Goal: Task Accomplishment & Management: Complete application form

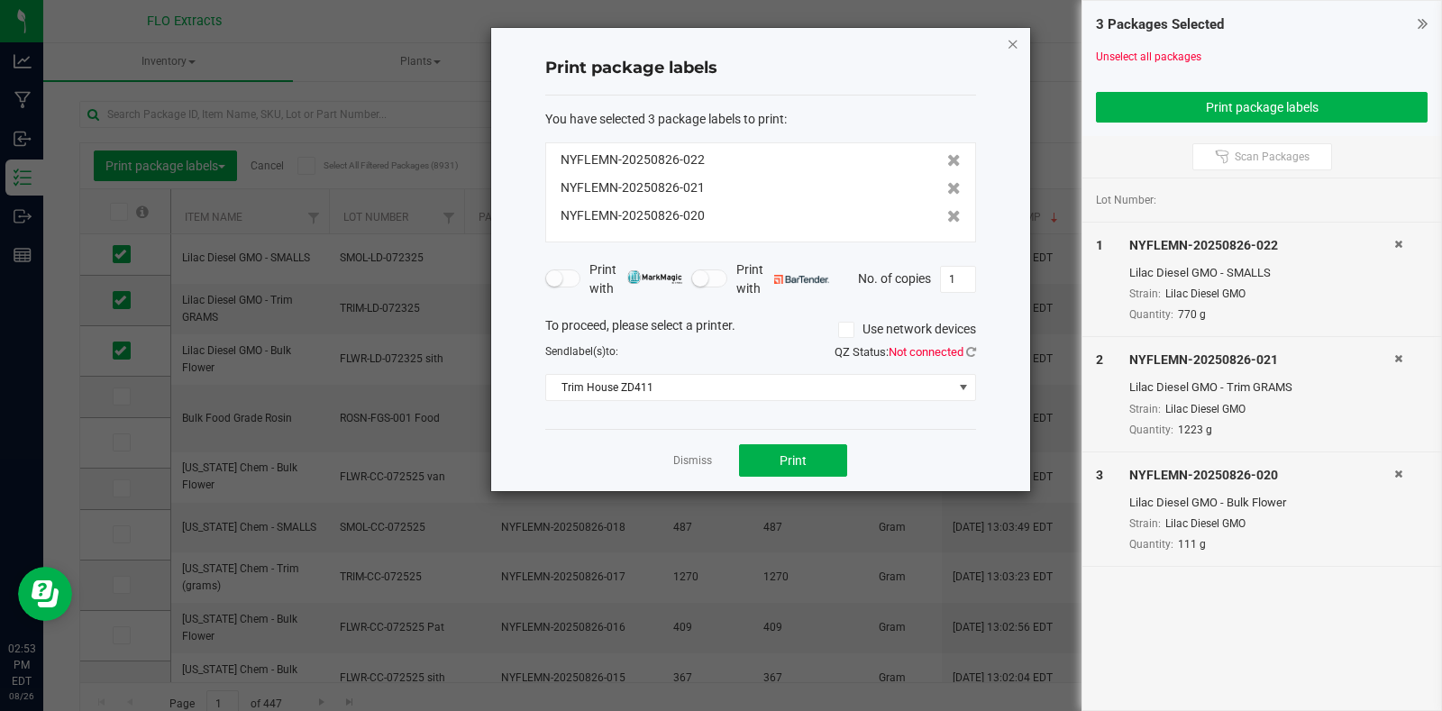
click at [1014, 43] on icon "button" at bounding box center [1013, 43] width 13 height 22
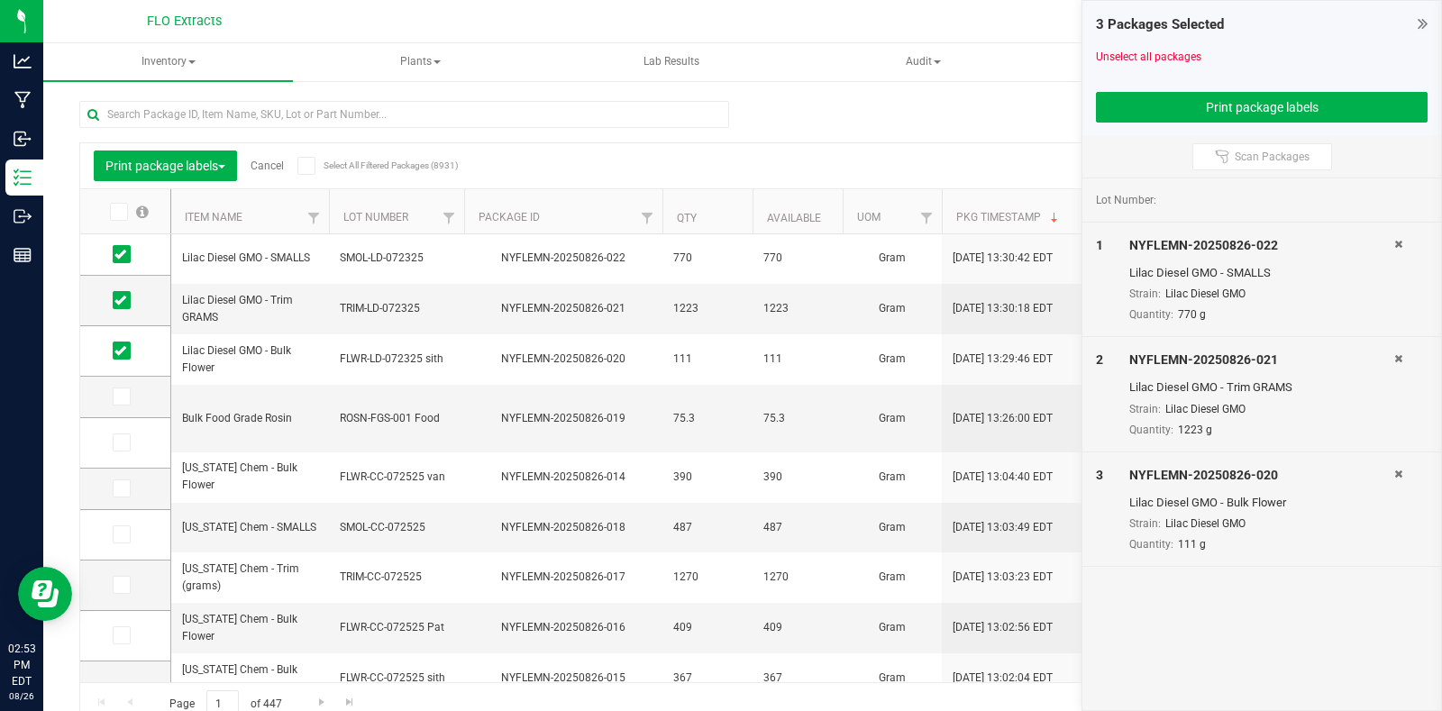
click at [1421, 23] on icon at bounding box center [1423, 23] width 10 height 18
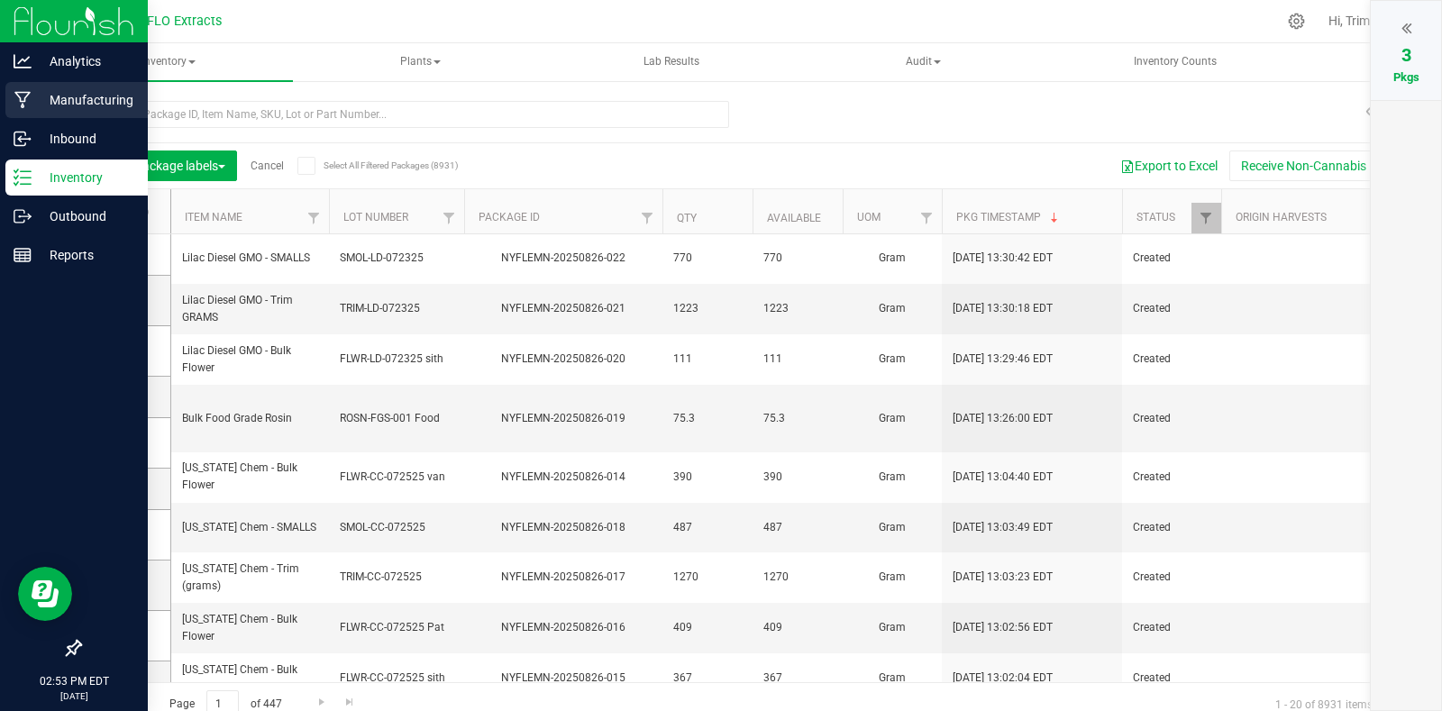
click at [65, 100] on p "Manufacturing" at bounding box center [86, 100] width 108 height 22
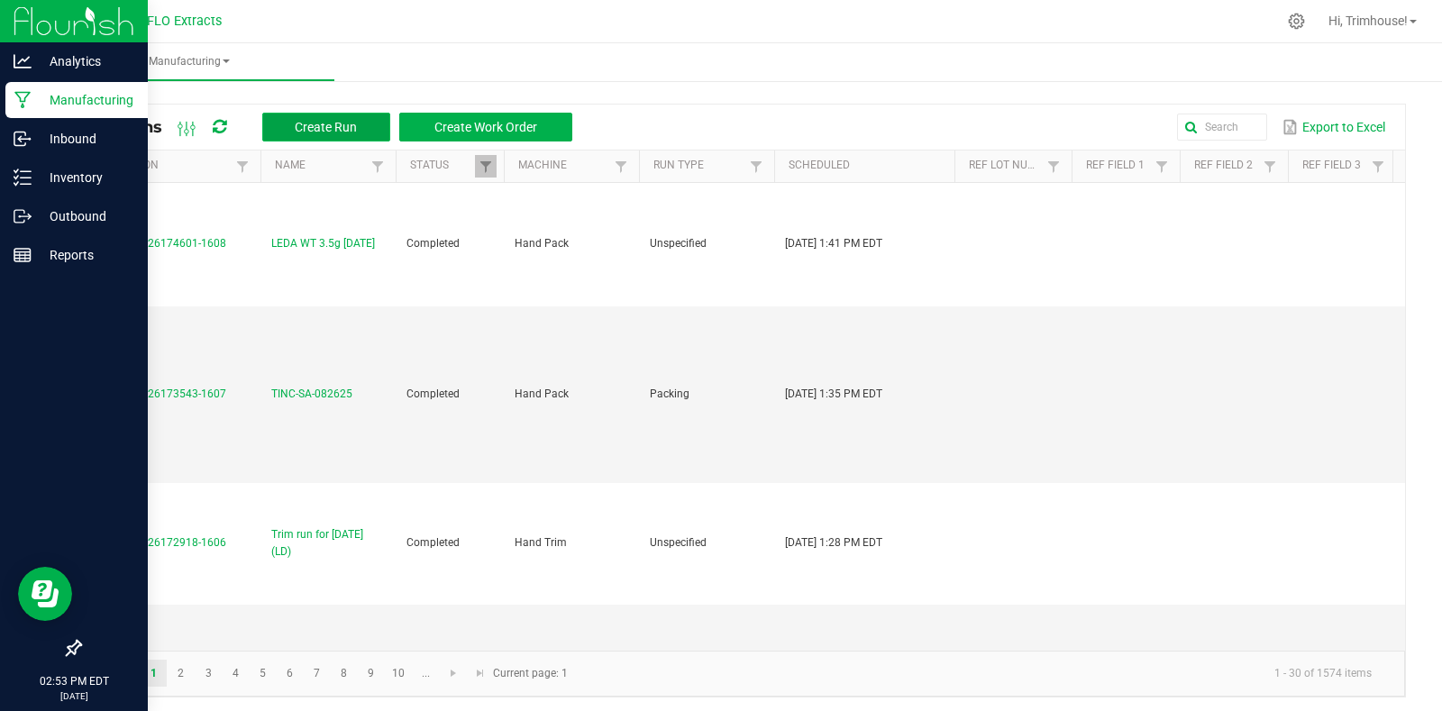
click at [328, 128] on span "Create Run" at bounding box center [326, 127] width 62 height 14
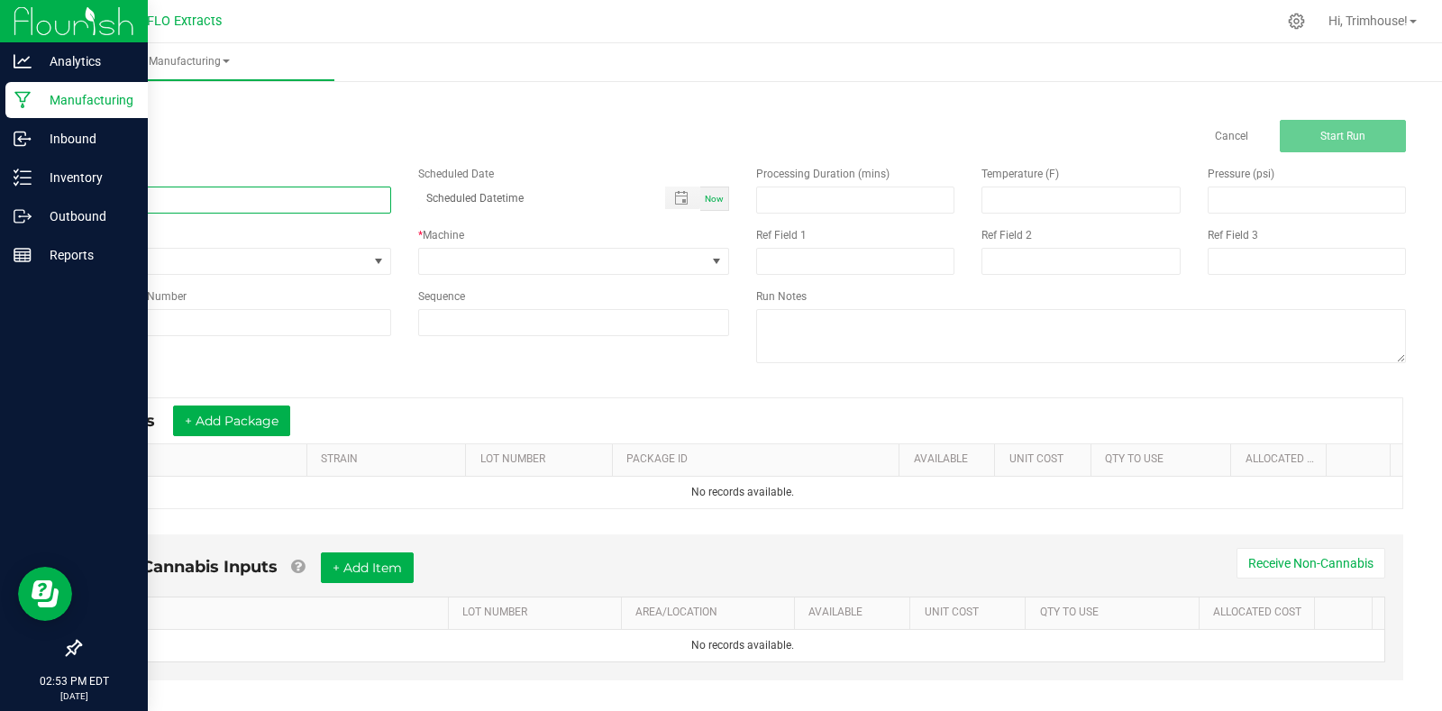
click at [211, 192] on input at bounding box center [235, 200] width 312 height 27
type input "Buck run for [DATE] (GS)"
click at [711, 198] on span "Now" at bounding box center [714, 199] width 19 height 10
type input "[DATE] 2:54 PM"
click at [711, 262] on span at bounding box center [716, 261] width 14 height 14
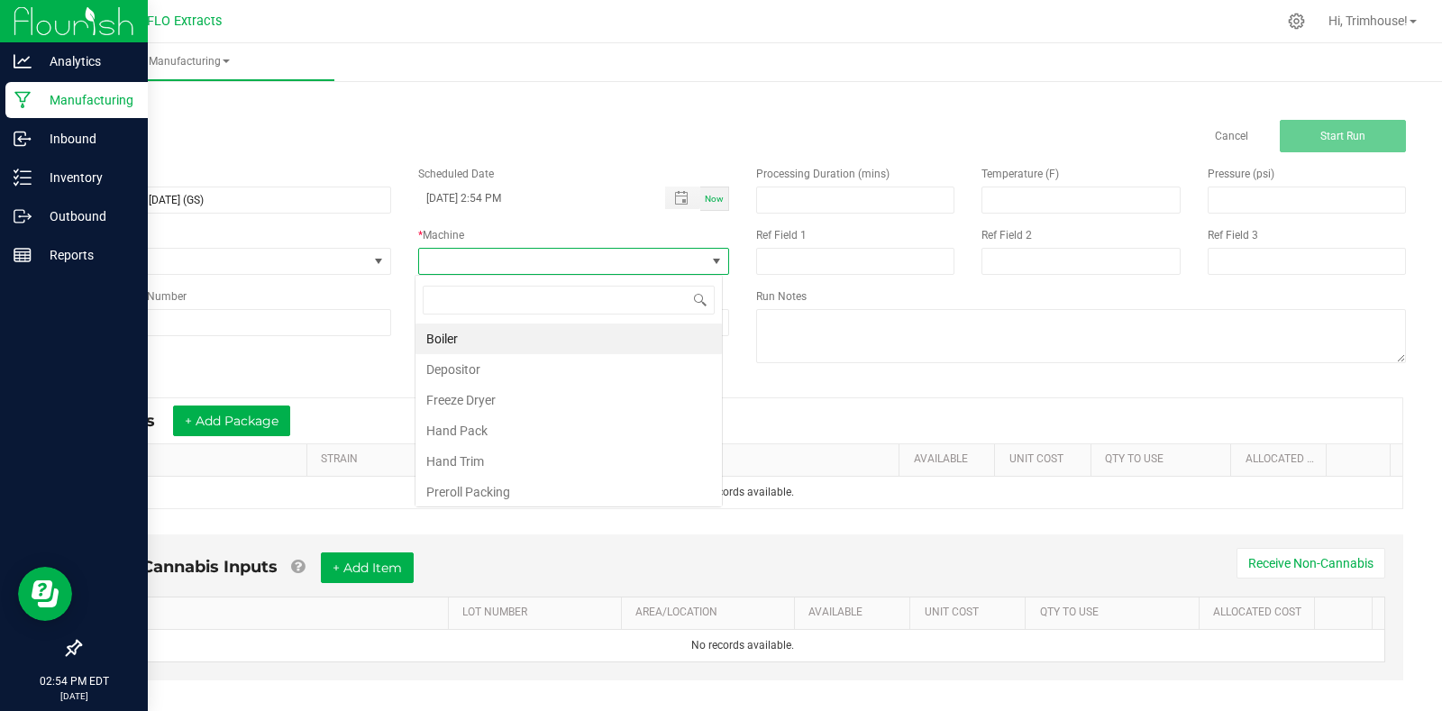
scroll to position [27, 308]
type input "trim"
click at [602, 343] on li "Hand Trim" at bounding box center [569, 339] width 306 height 31
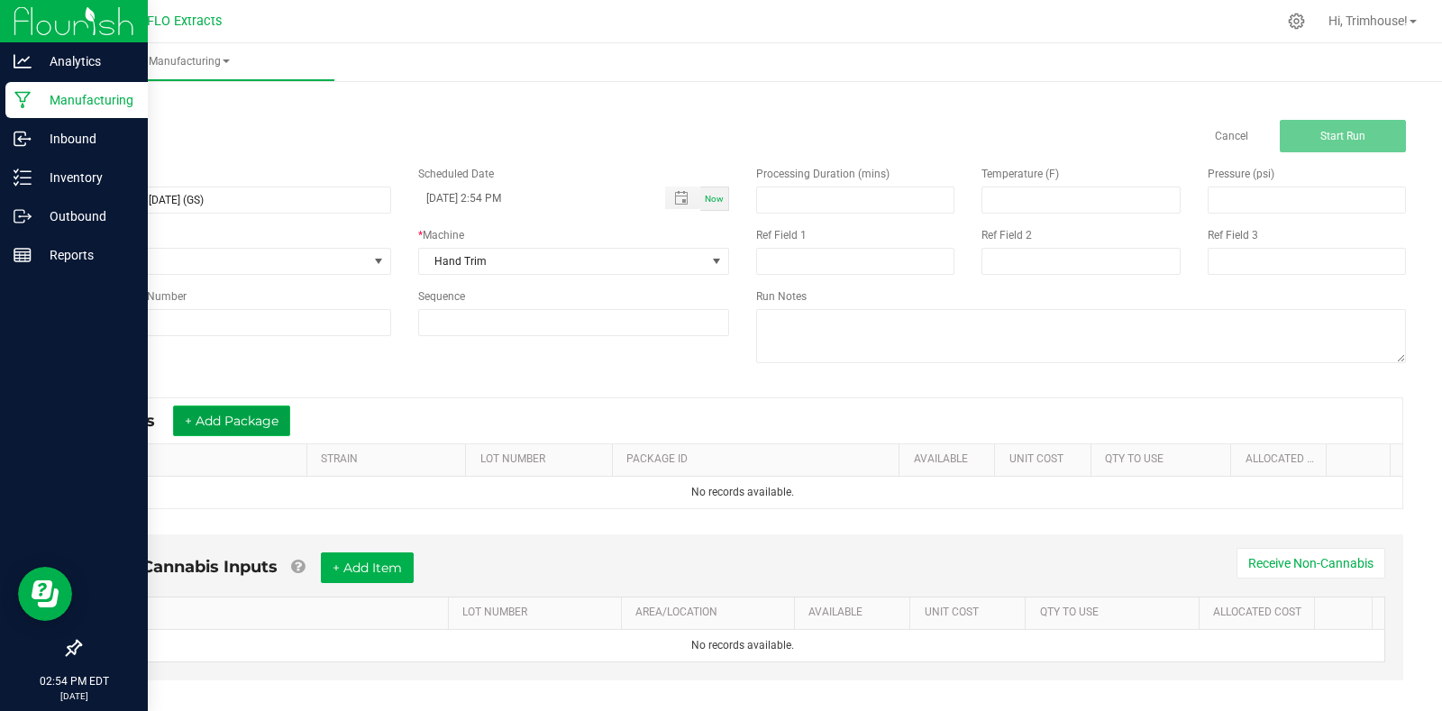
click at [234, 424] on button "+ Add Package" at bounding box center [231, 421] width 117 height 31
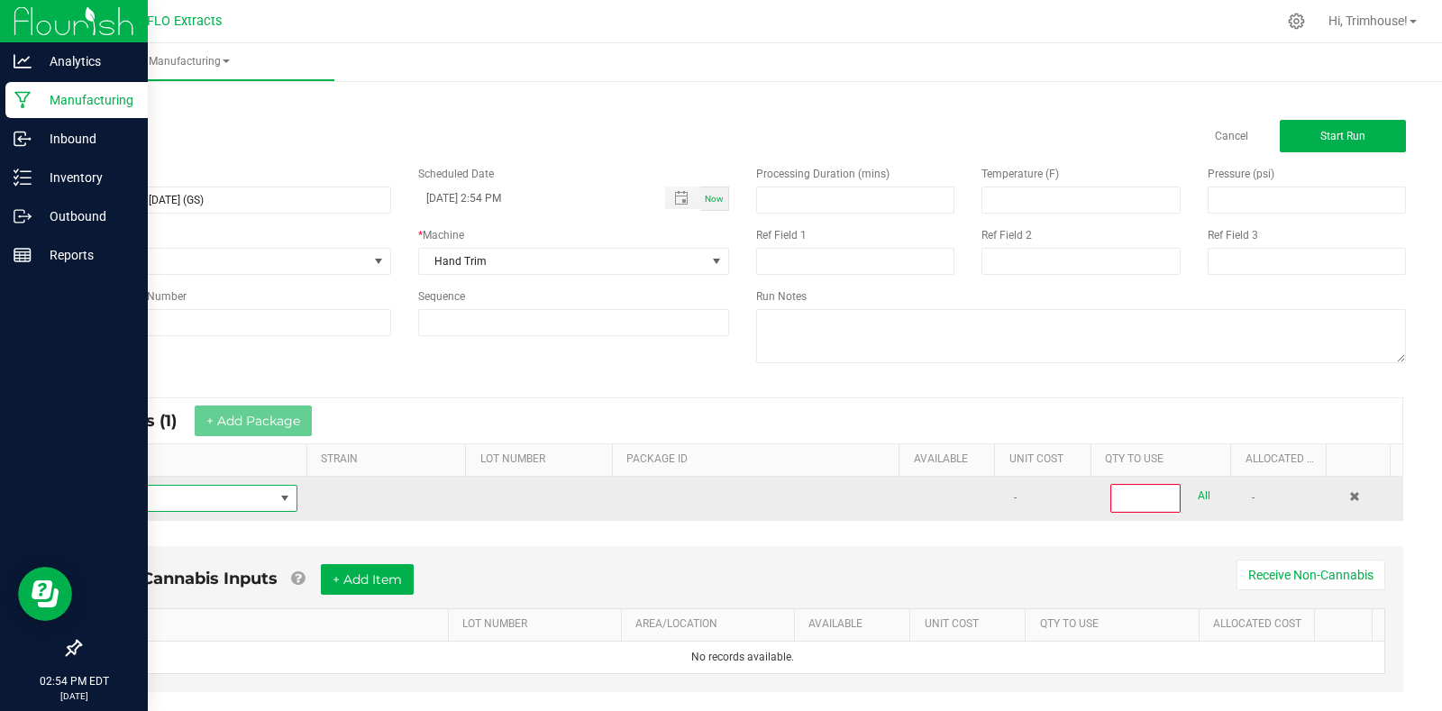
click at [217, 496] on span "NO DATA FOUND" at bounding box center [184, 498] width 179 height 25
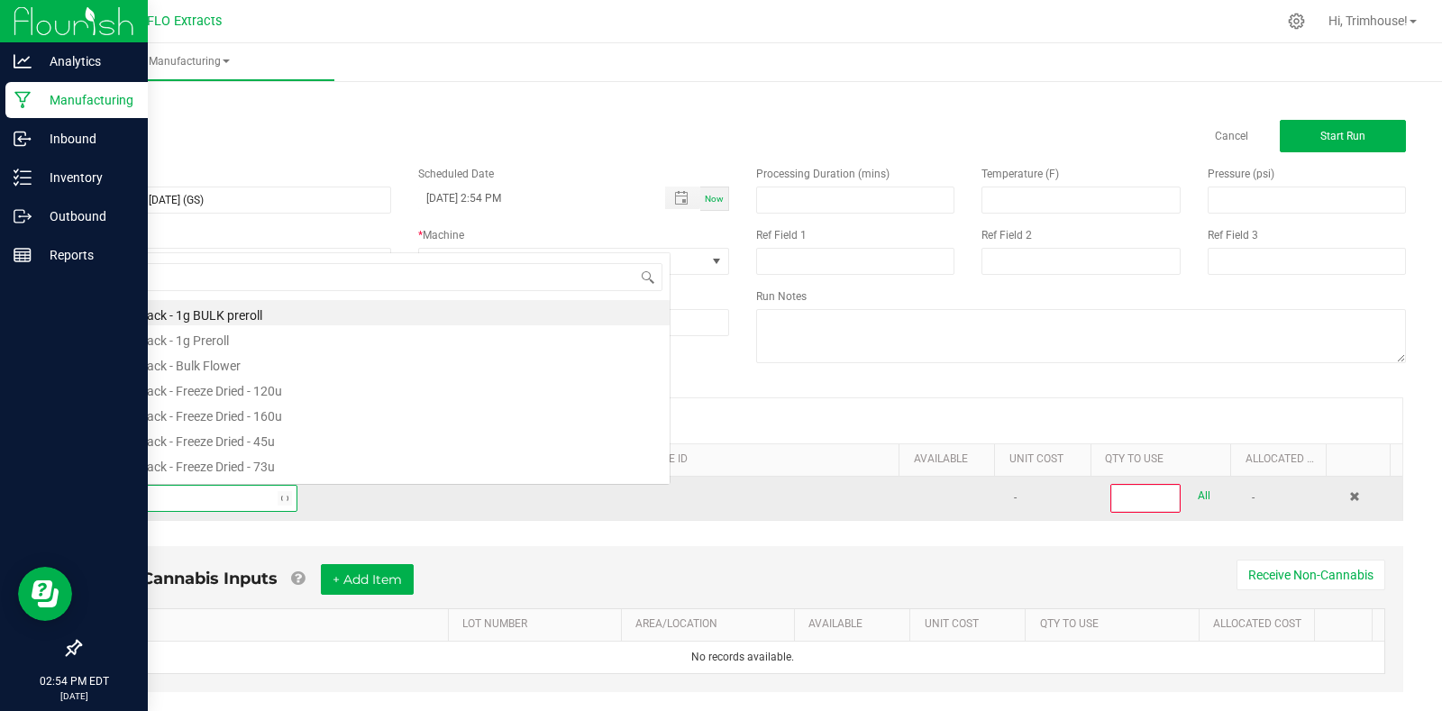
scroll to position [0, 0]
type input "buck"
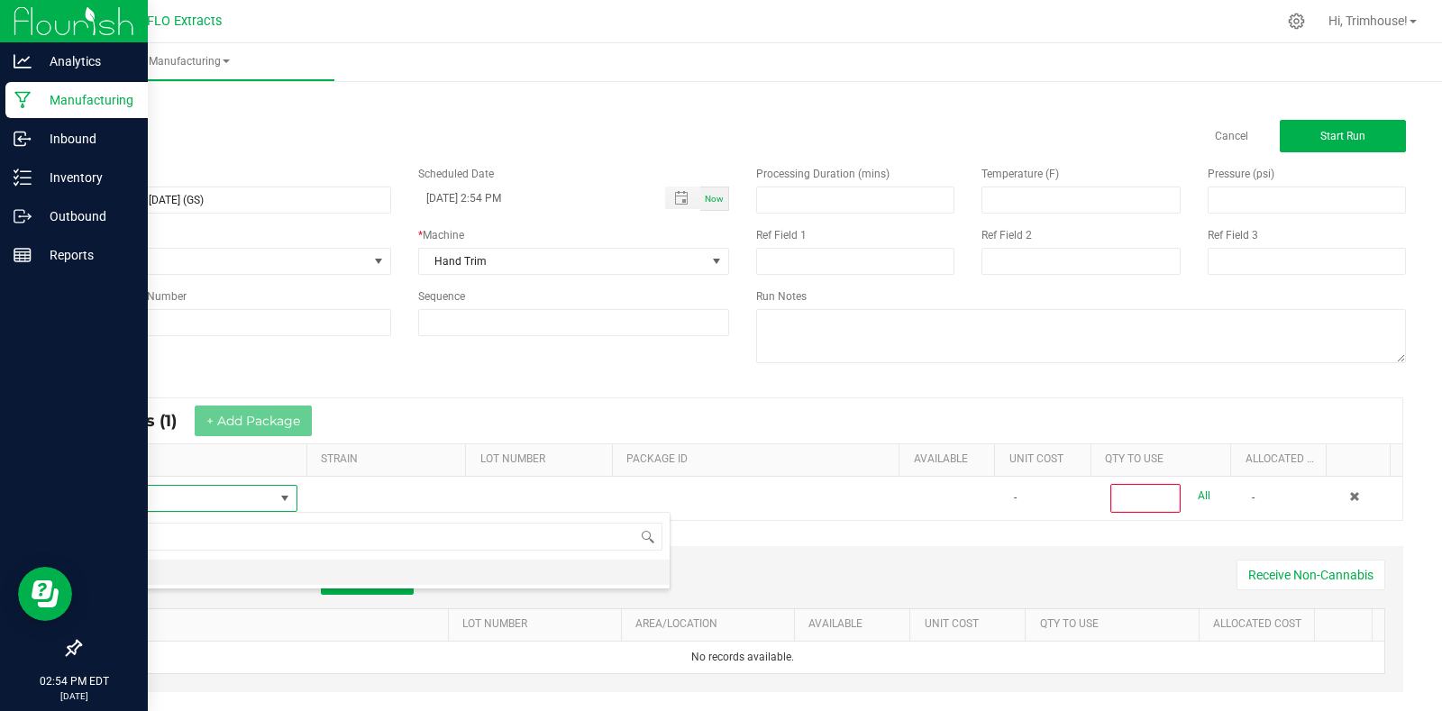
click at [187, 573] on li "BUCK" at bounding box center [382, 572] width 575 height 25
type input "0"
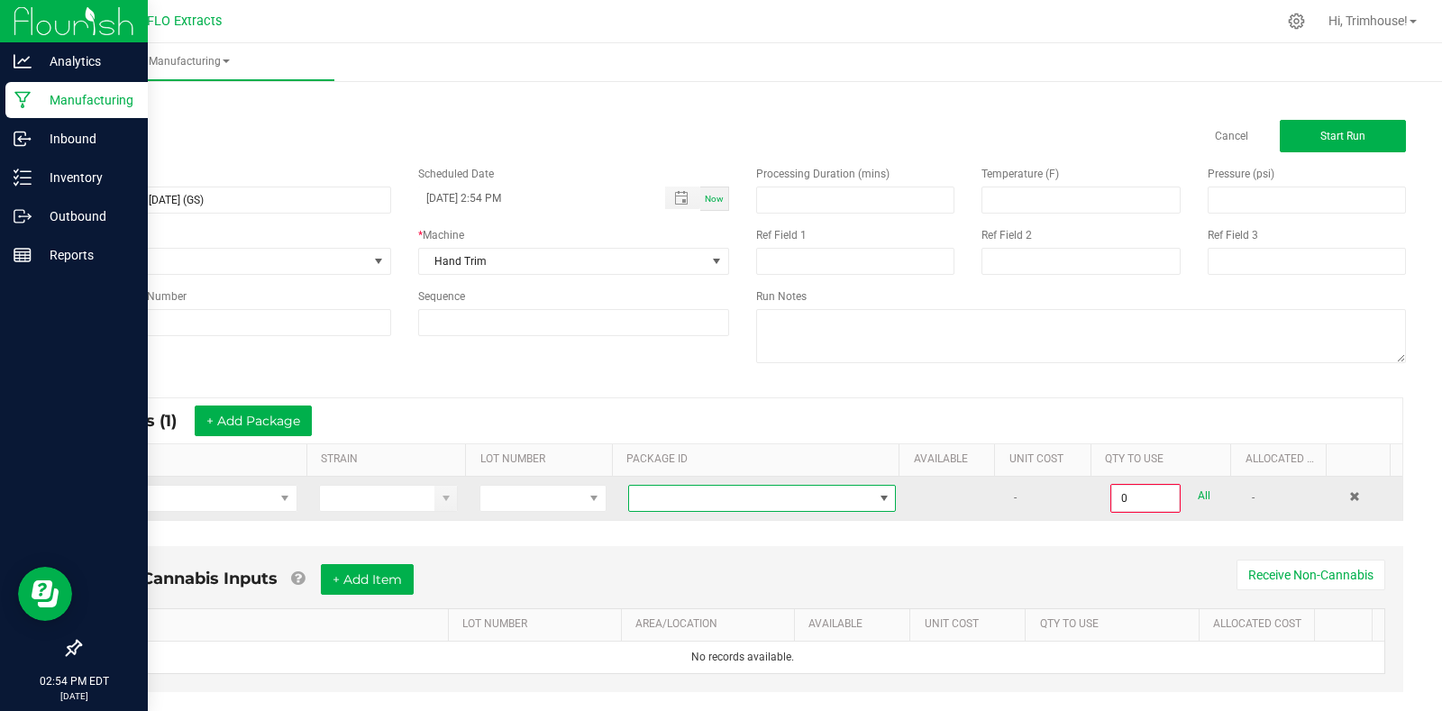
click at [877, 499] on span at bounding box center [884, 498] width 14 height 14
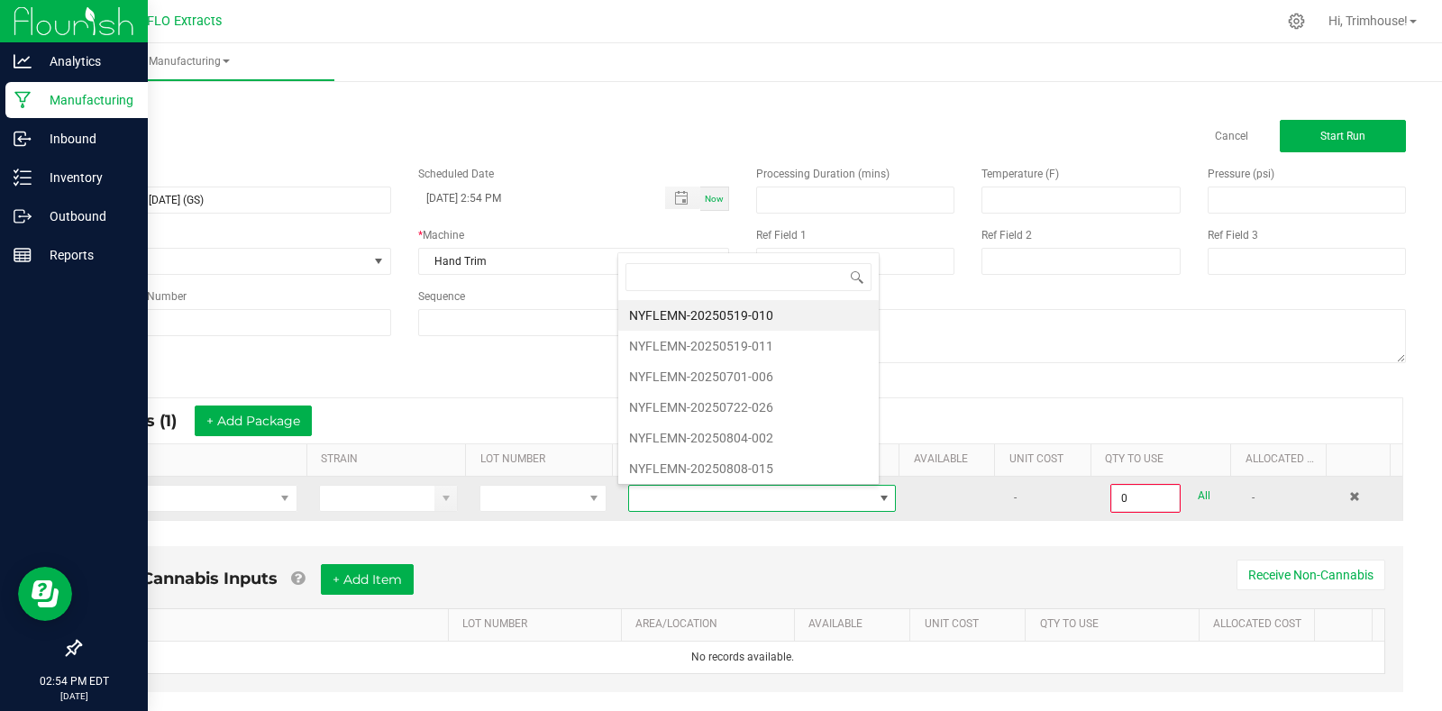
scroll to position [27, 260]
click at [278, 499] on span at bounding box center [285, 498] width 14 height 14
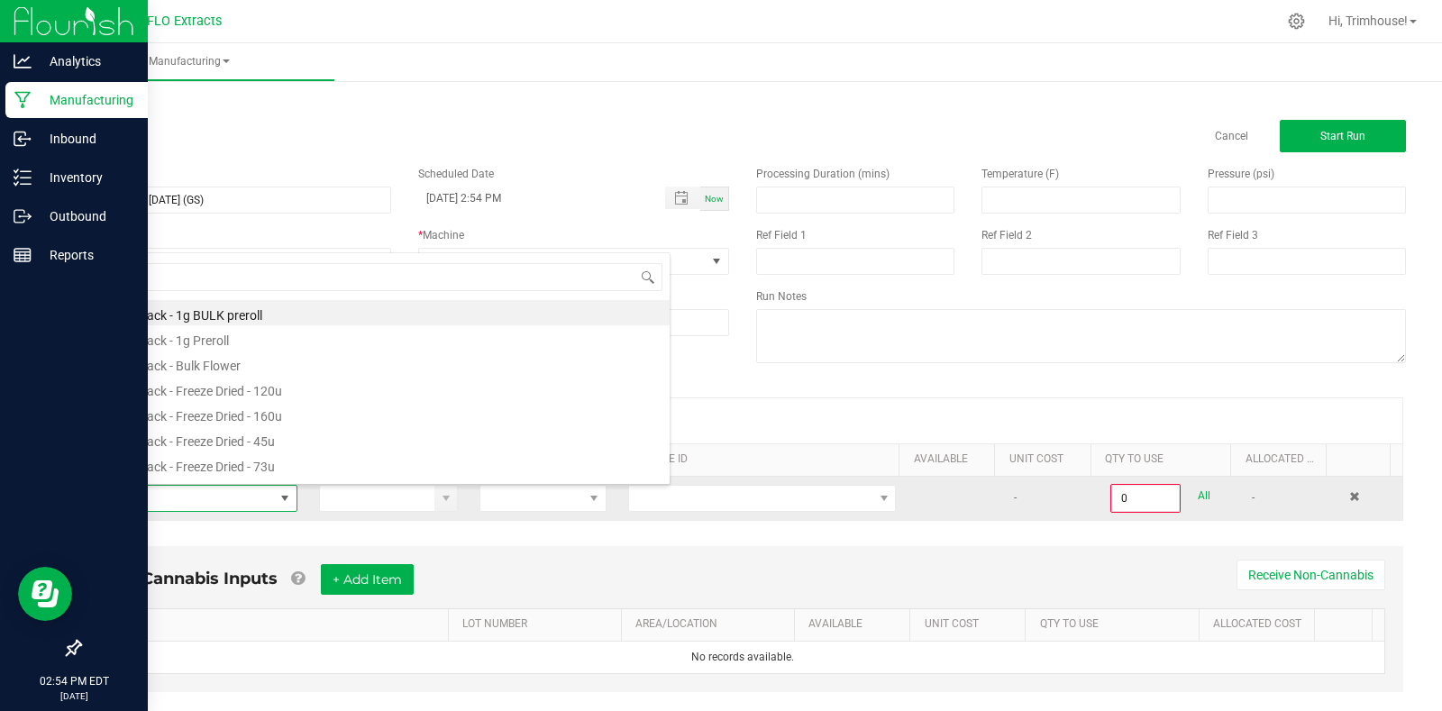
scroll to position [27, 197]
type input "harv"
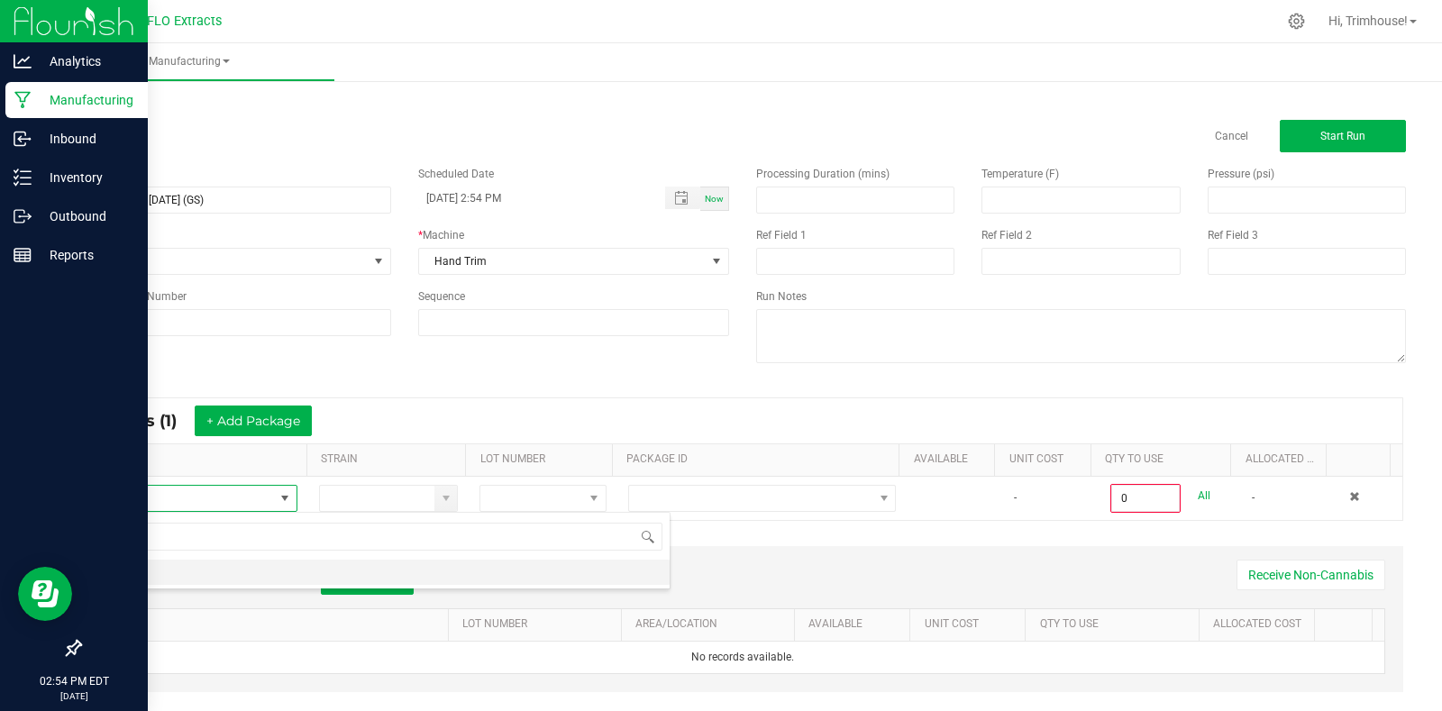
click at [211, 569] on li "HARV" at bounding box center [382, 572] width 575 height 25
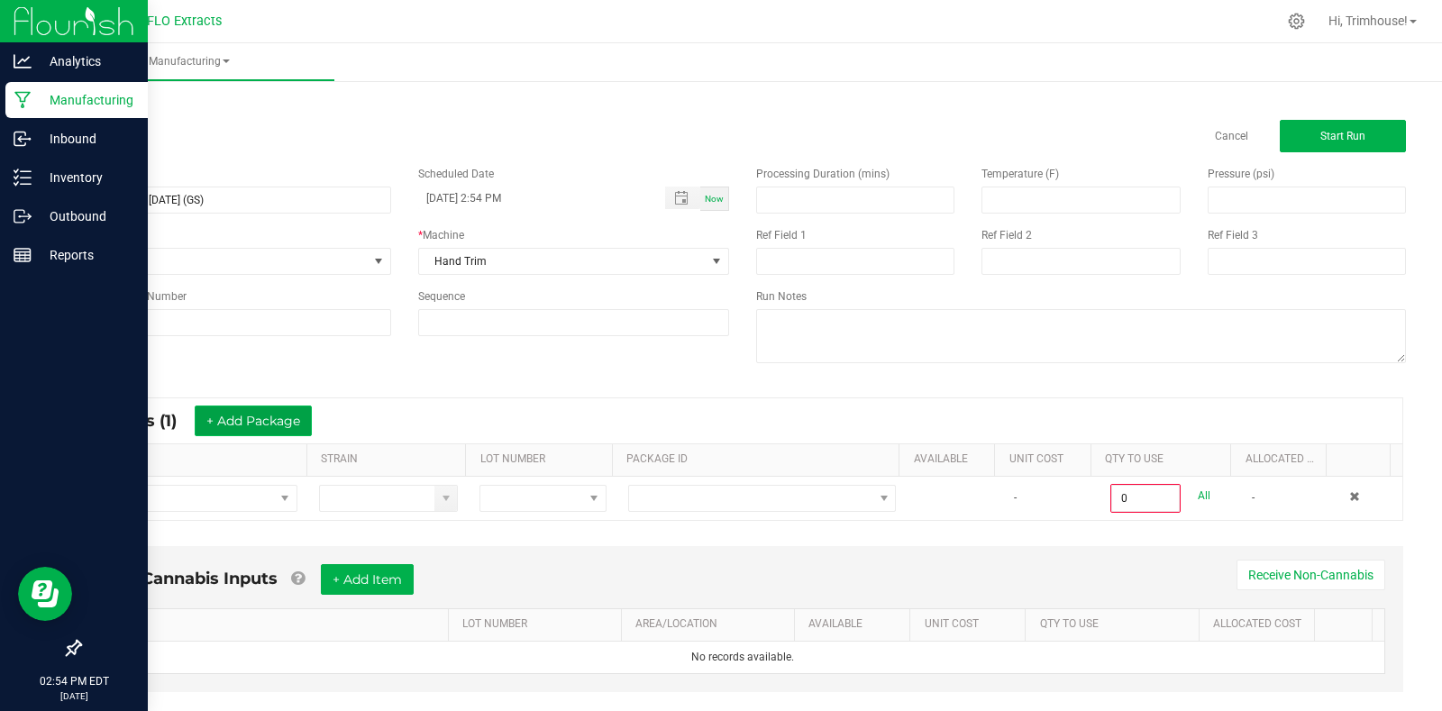
click at [255, 424] on button "+ Add Package" at bounding box center [253, 421] width 117 height 31
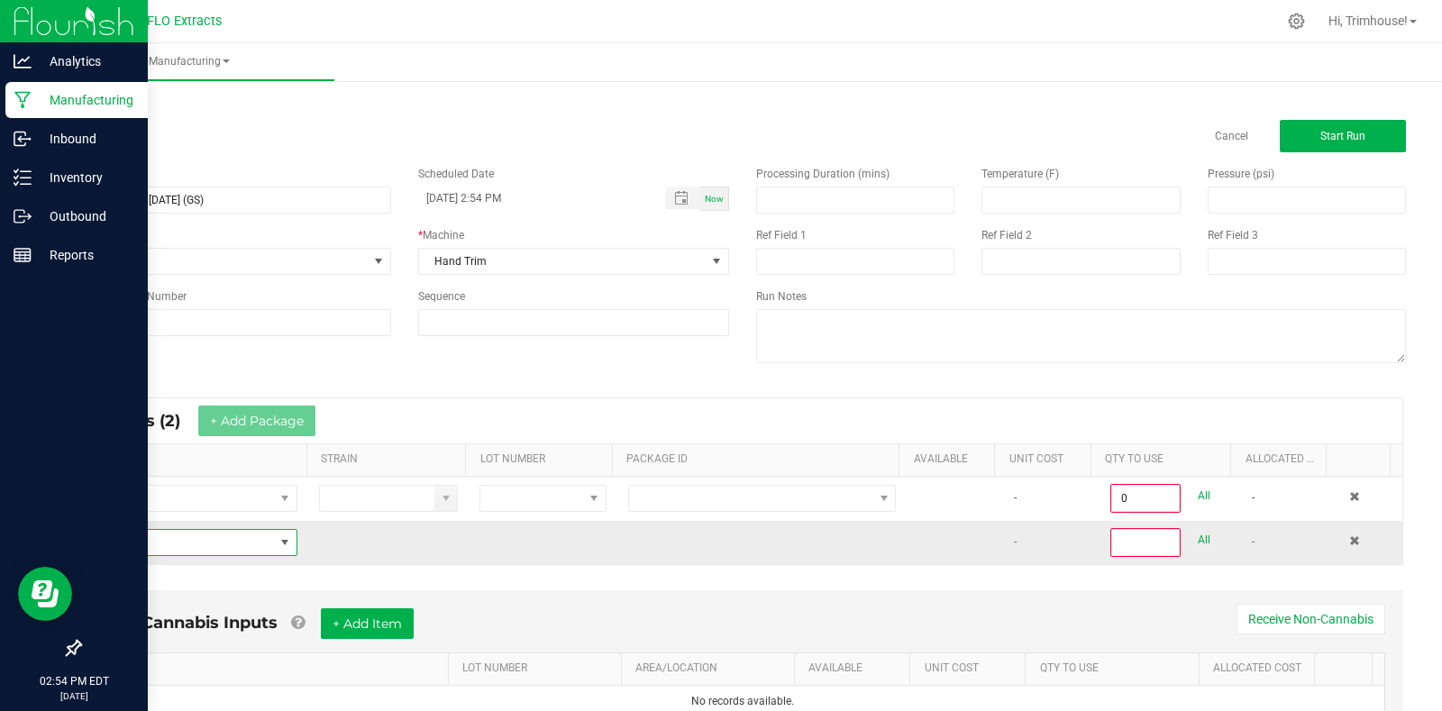
click at [279, 537] on span "NO DATA FOUND" at bounding box center [285, 542] width 14 height 14
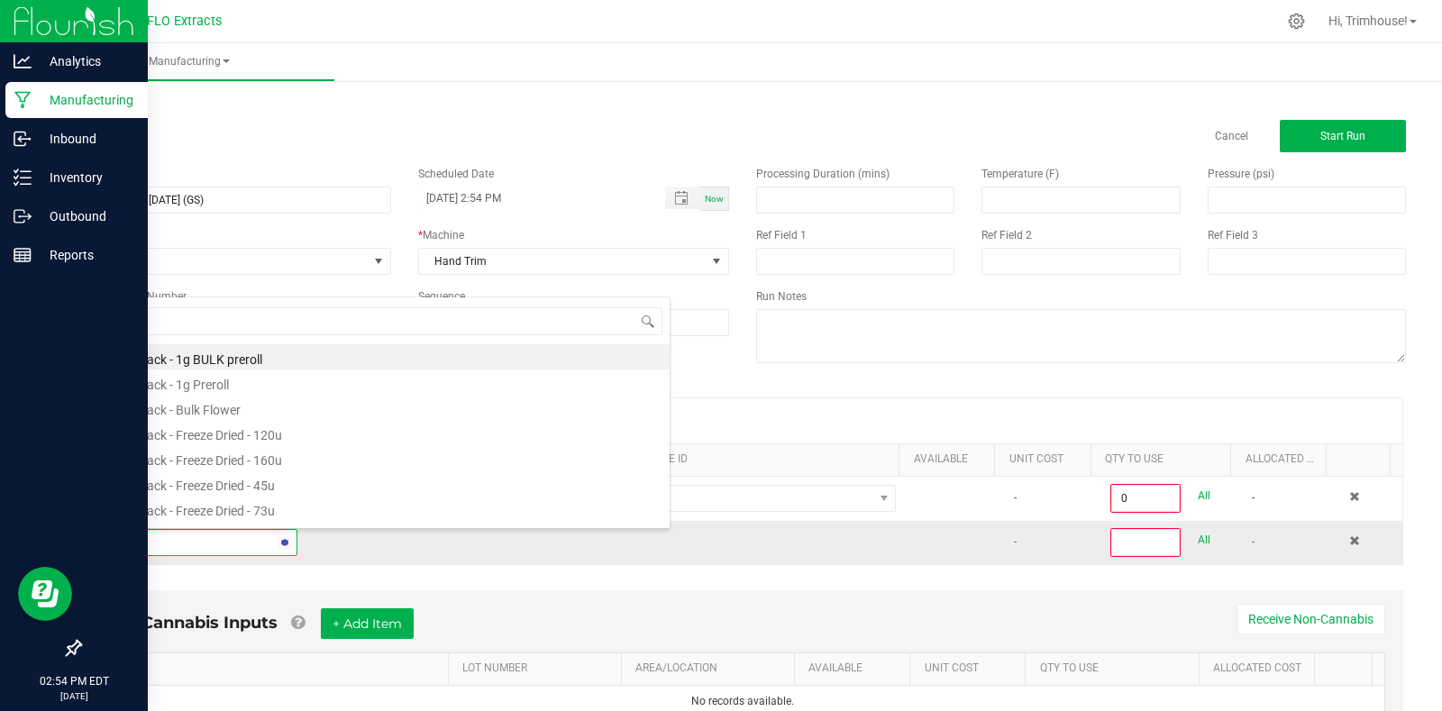
type input "harv"
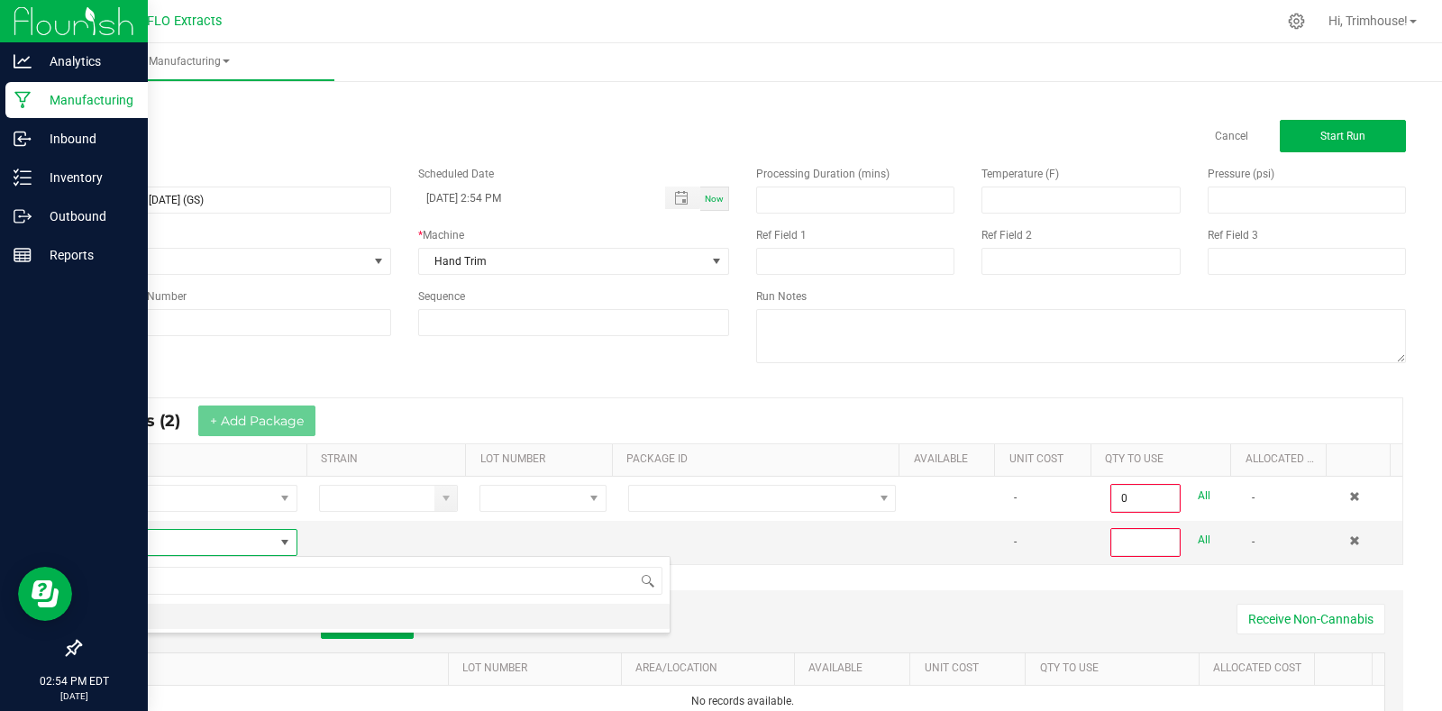
click at [212, 616] on li "HARV" at bounding box center [382, 616] width 575 height 25
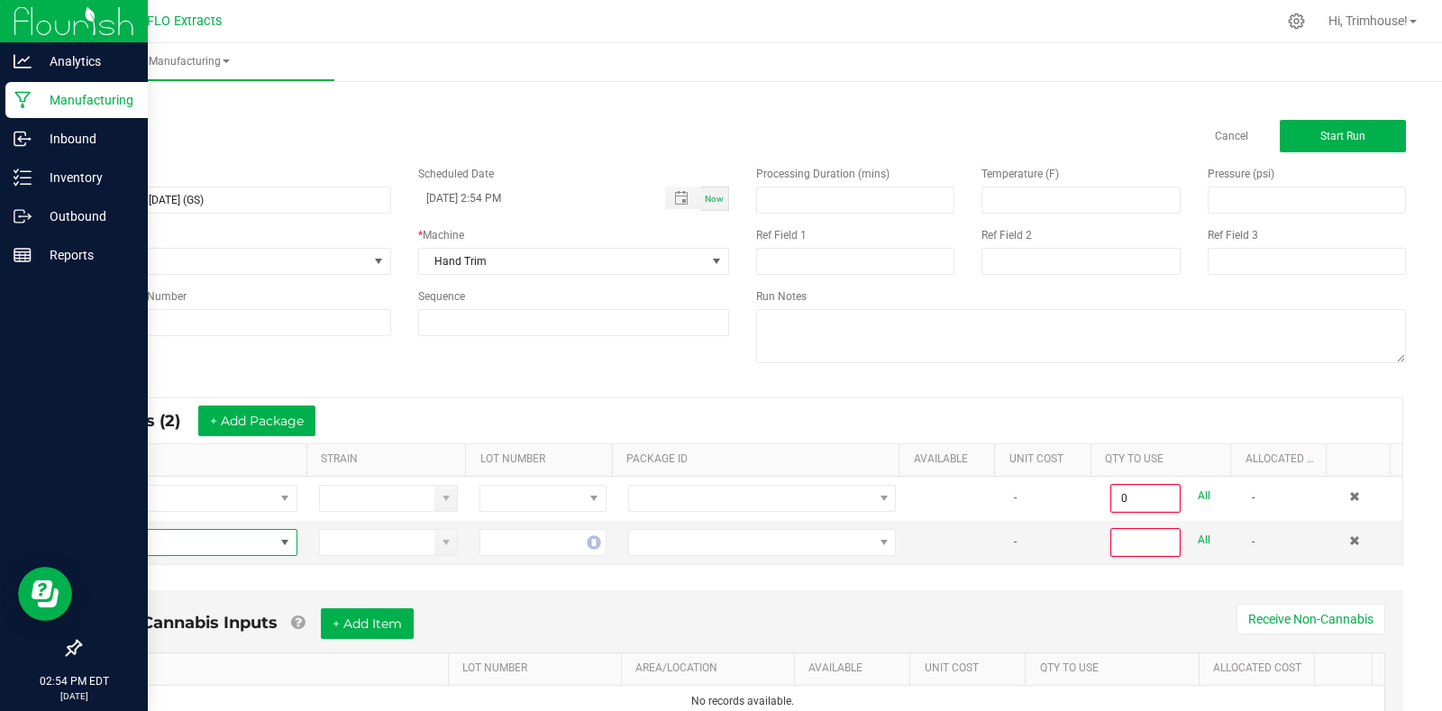
type input "0"
click at [272, 412] on button "+ Add Package" at bounding box center [256, 421] width 117 height 31
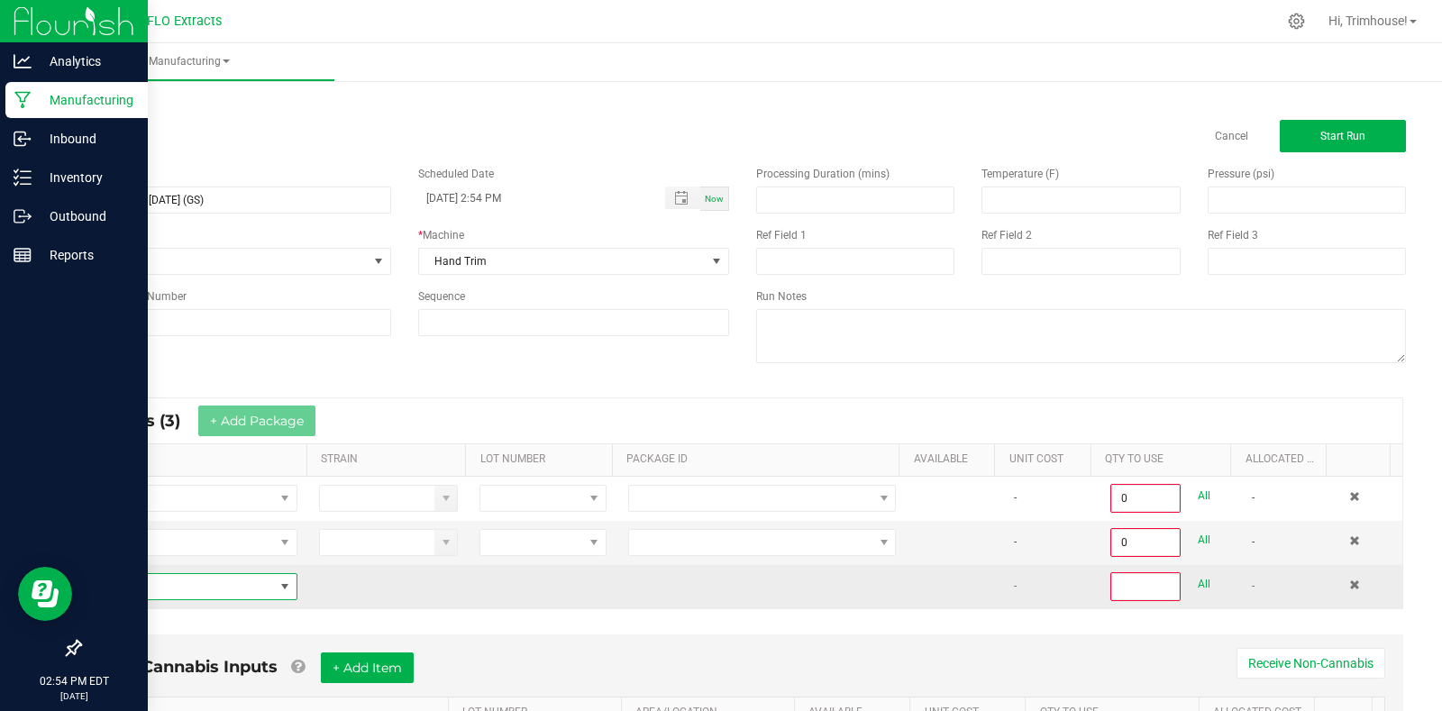
click at [274, 588] on span "NO DATA FOUND" at bounding box center [285, 586] width 23 height 25
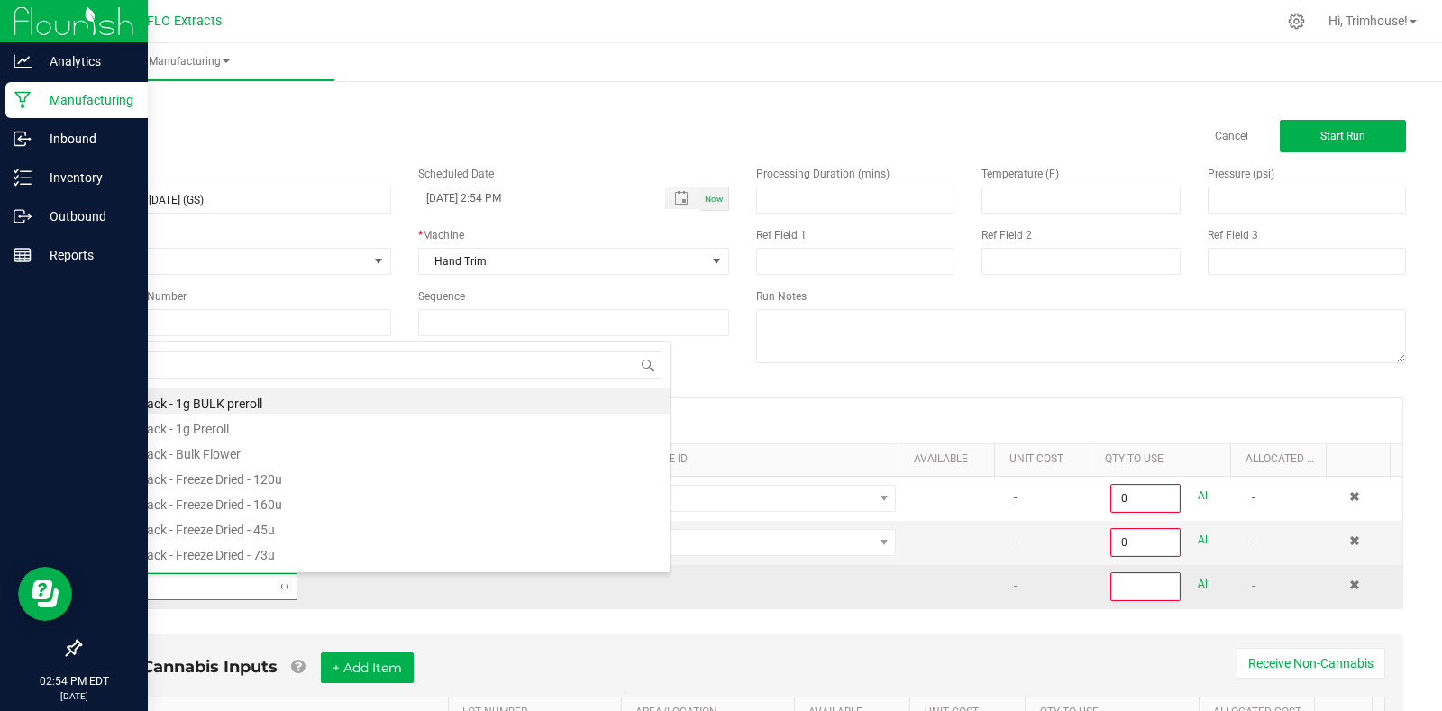
type input "harv"
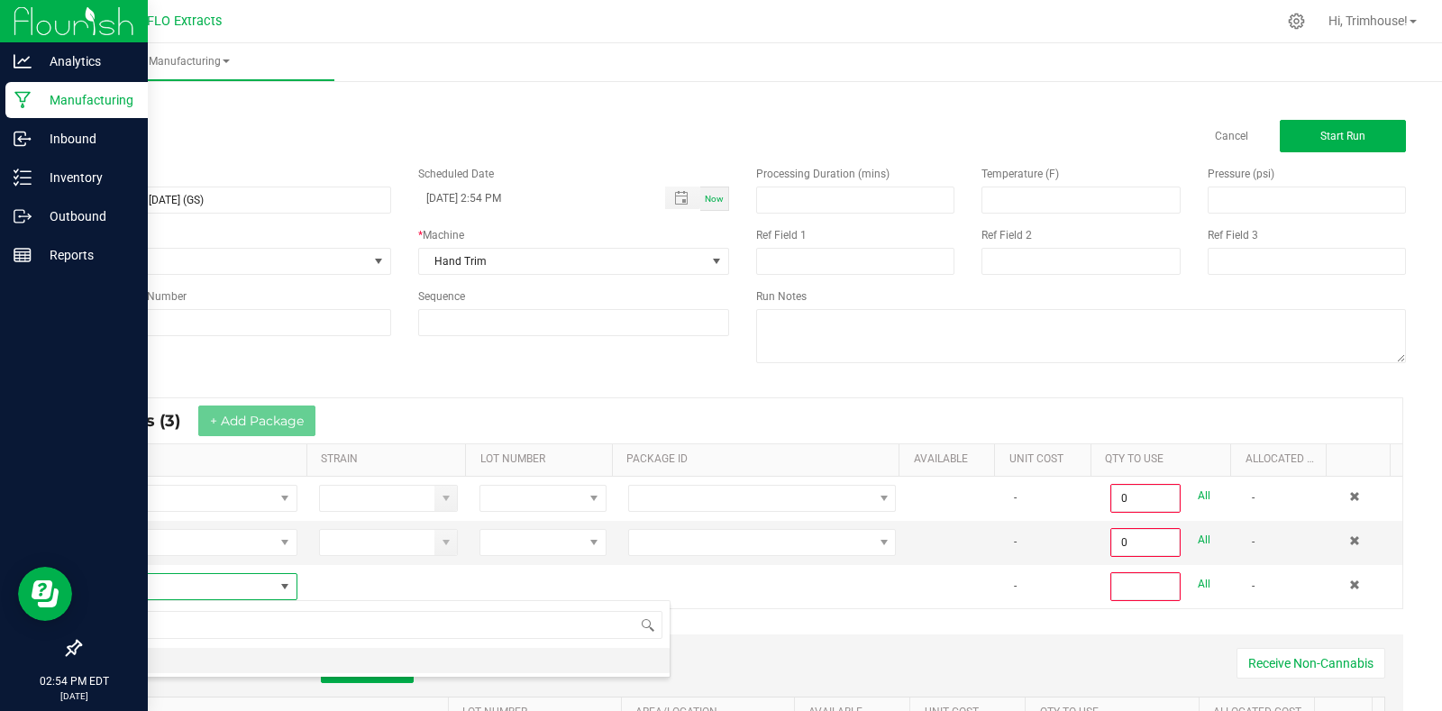
click at [201, 670] on li "HARV" at bounding box center [382, 660] width 575 height 25
type input "0"
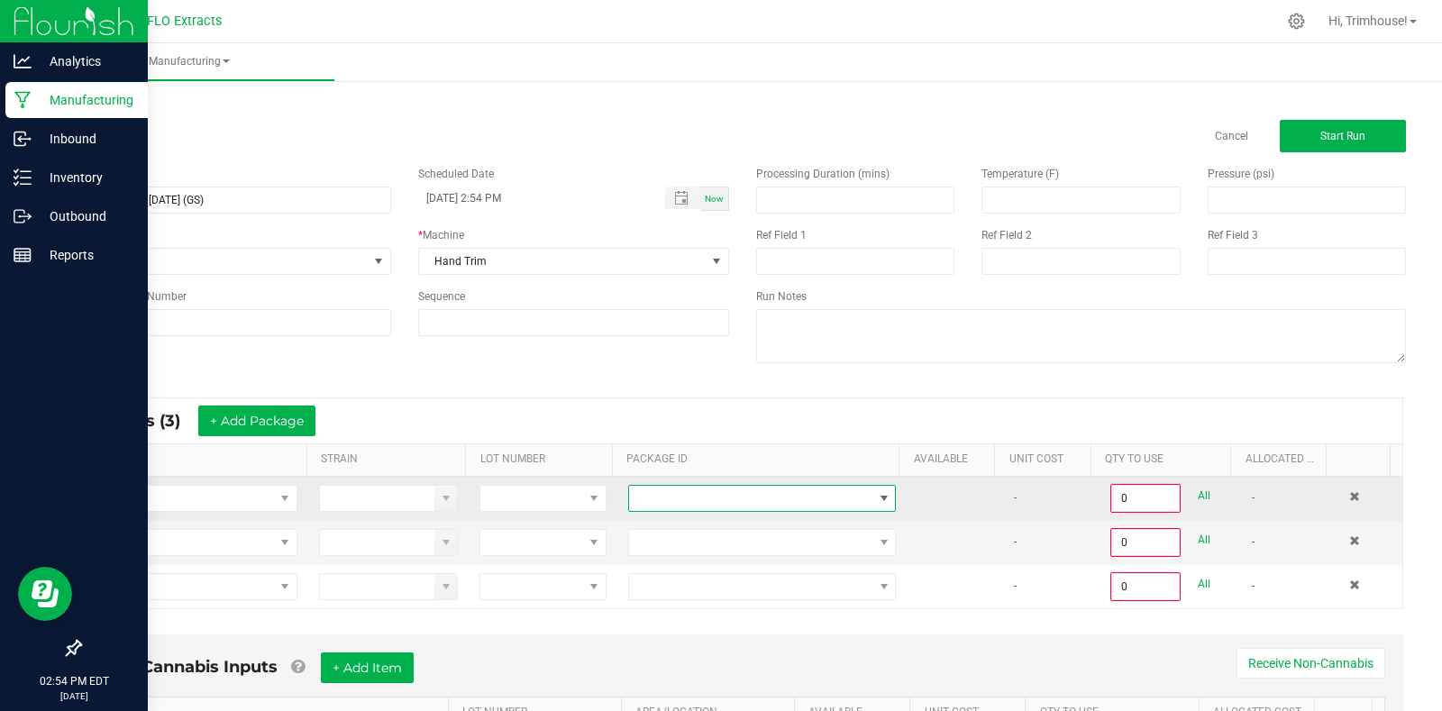
click at [877, 498] on span at bounding box center [884, 498] width 14 height 14
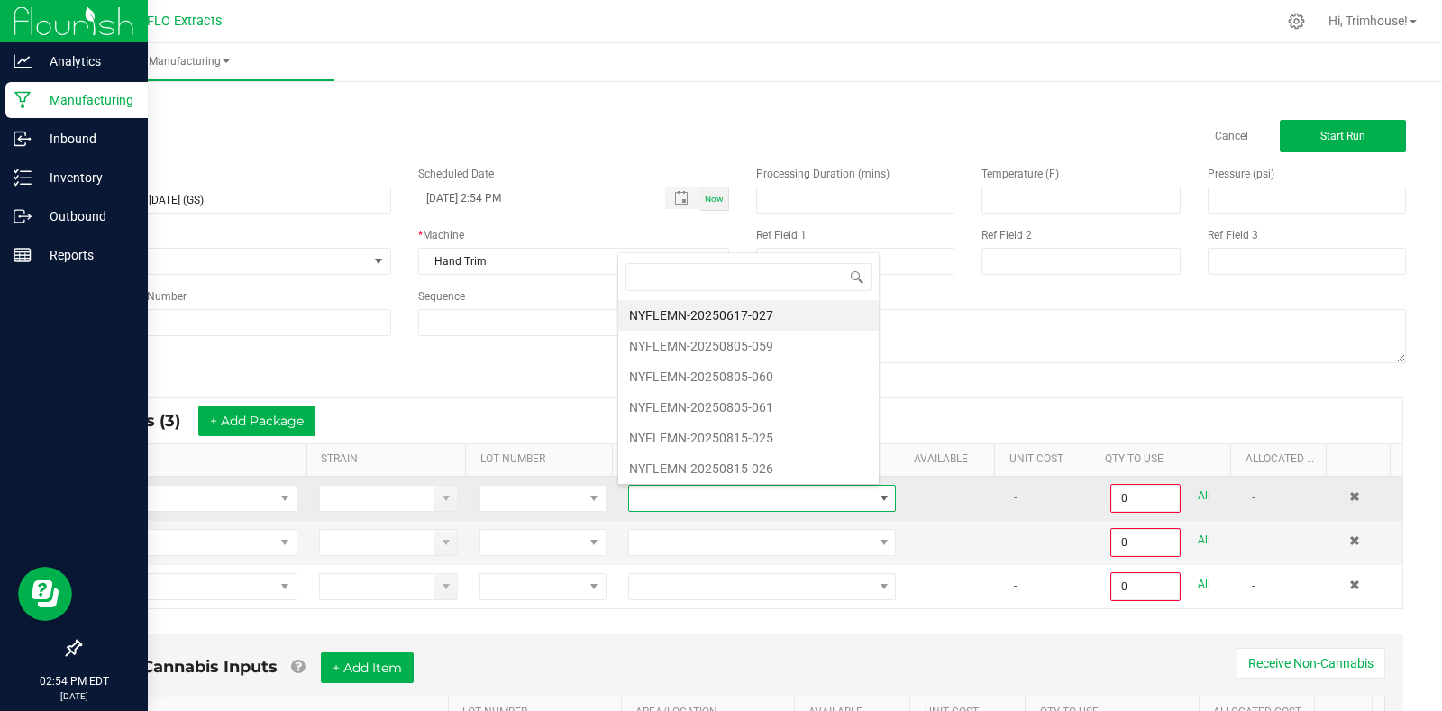
scroll to position [27, 260]
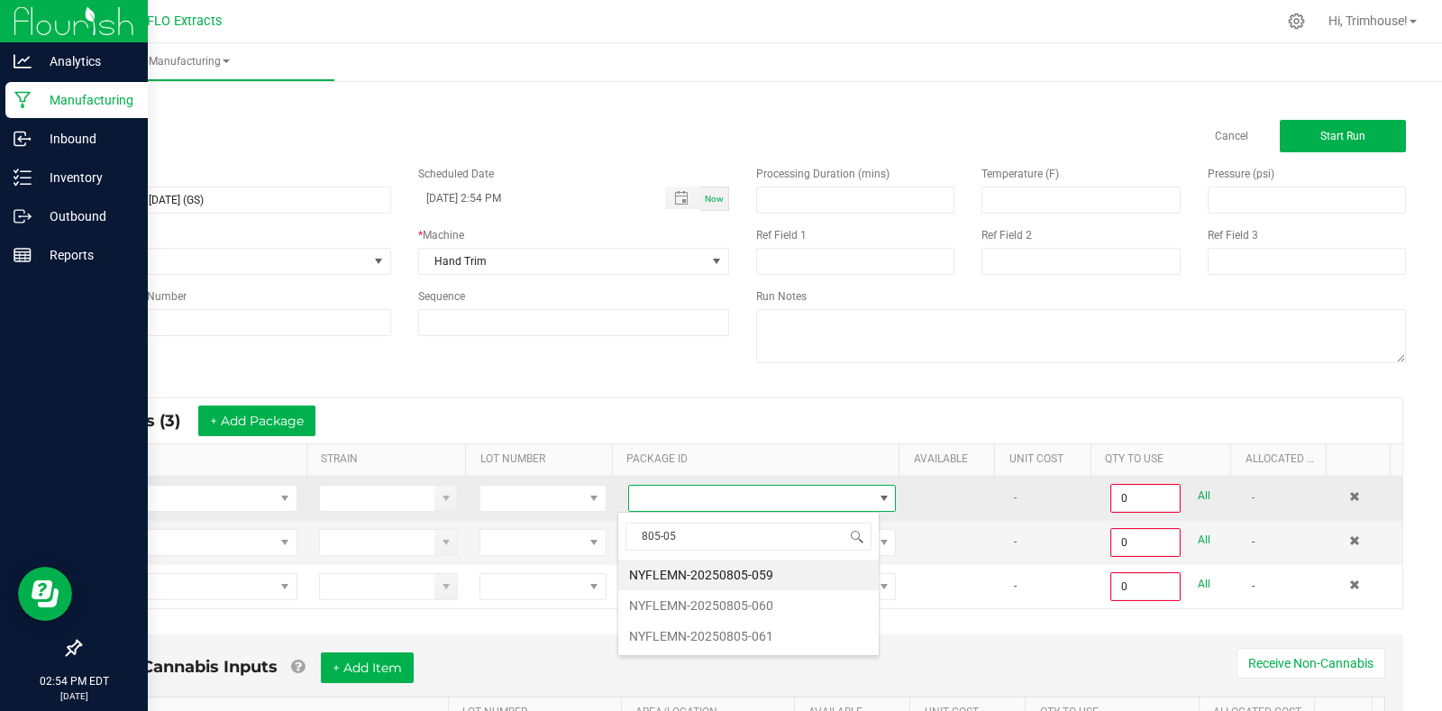
type input "805-059"
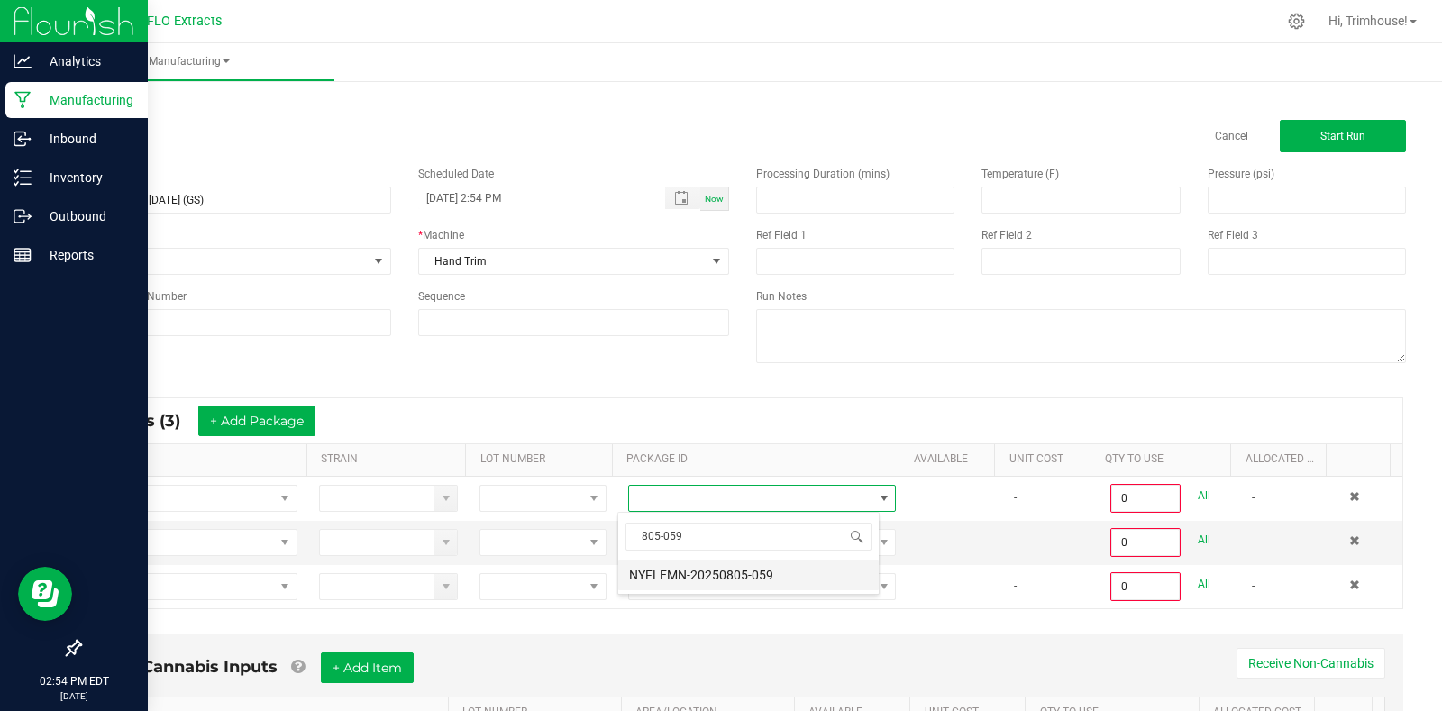
click at [756, 570] on li "NYFLEMN-20250805-059" at bounding box center [748, 575] width 261 height 31
type input "0.0000 g"
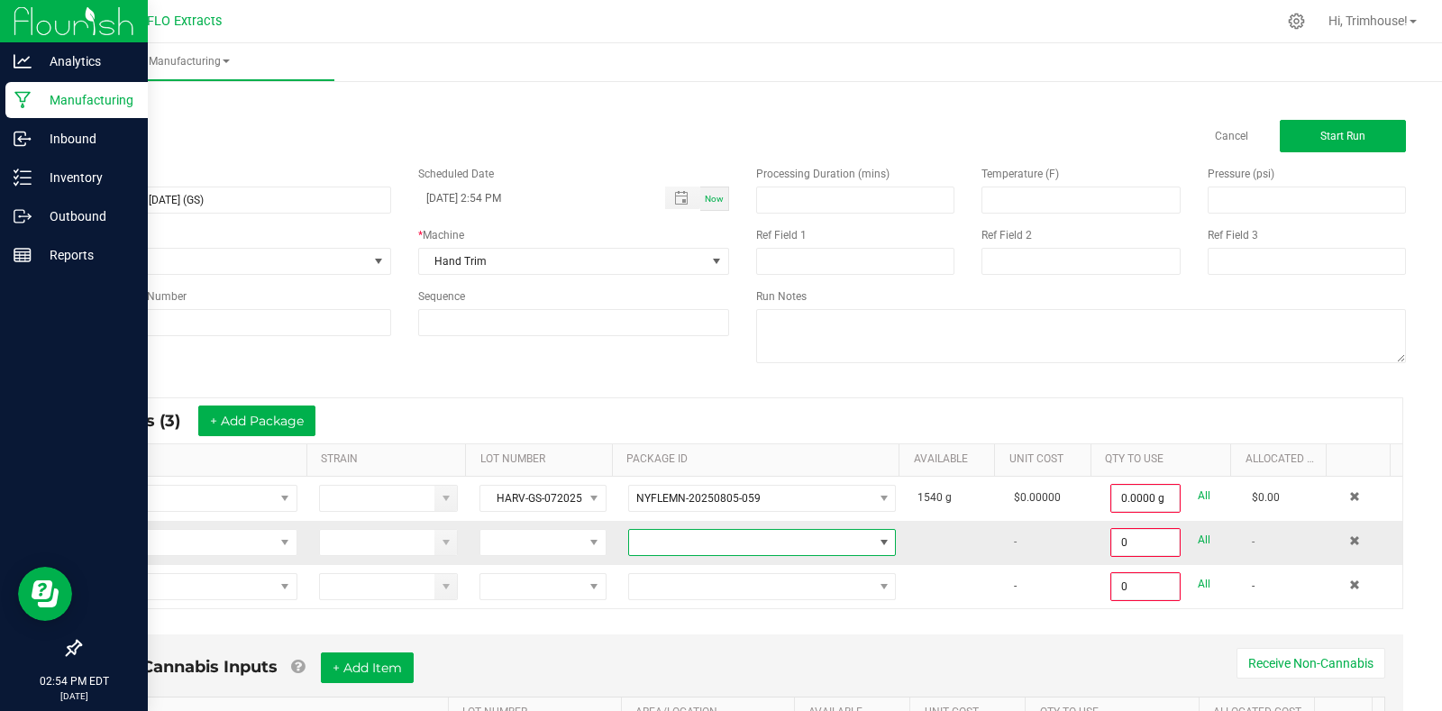
click at [754, 551] on span at bounding box center [750, 542] width 243 height 25
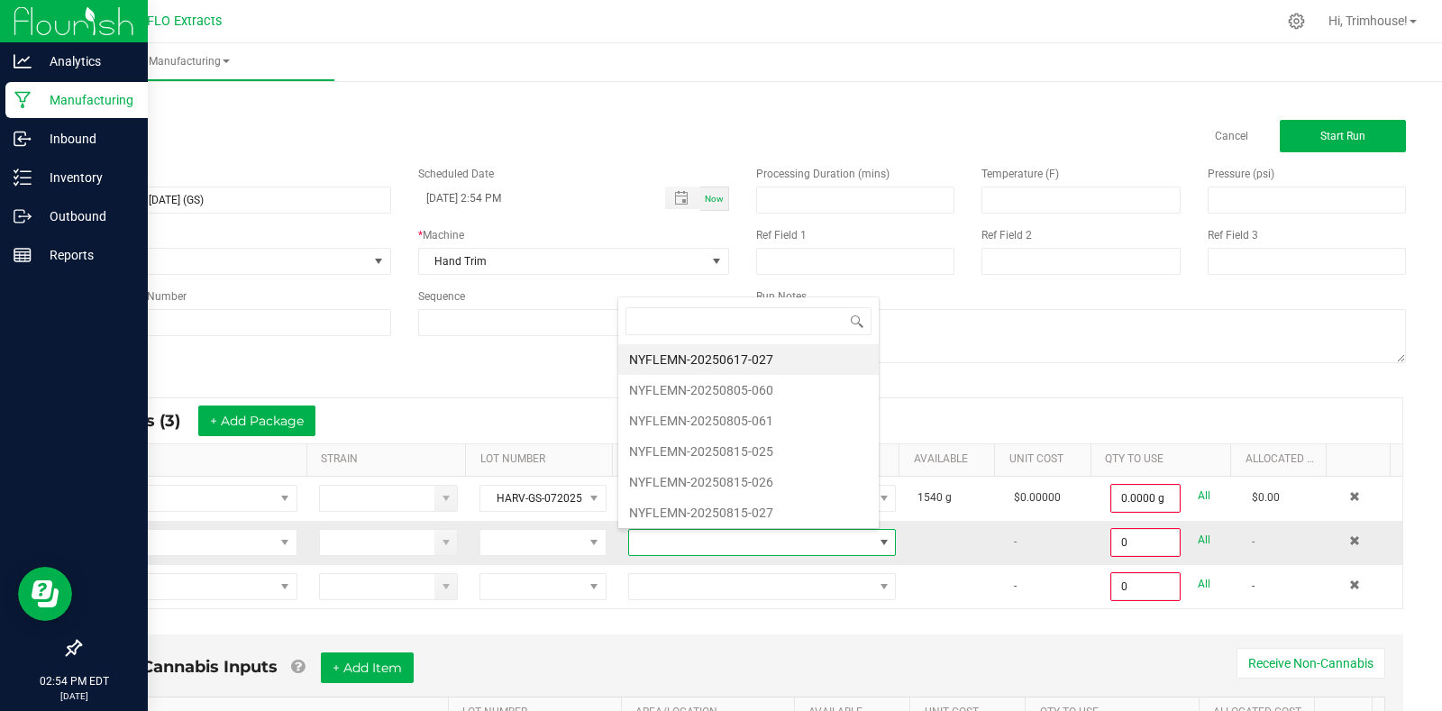
click at [754, 551] on span at bounding box center [750, 542] width 243 height 25
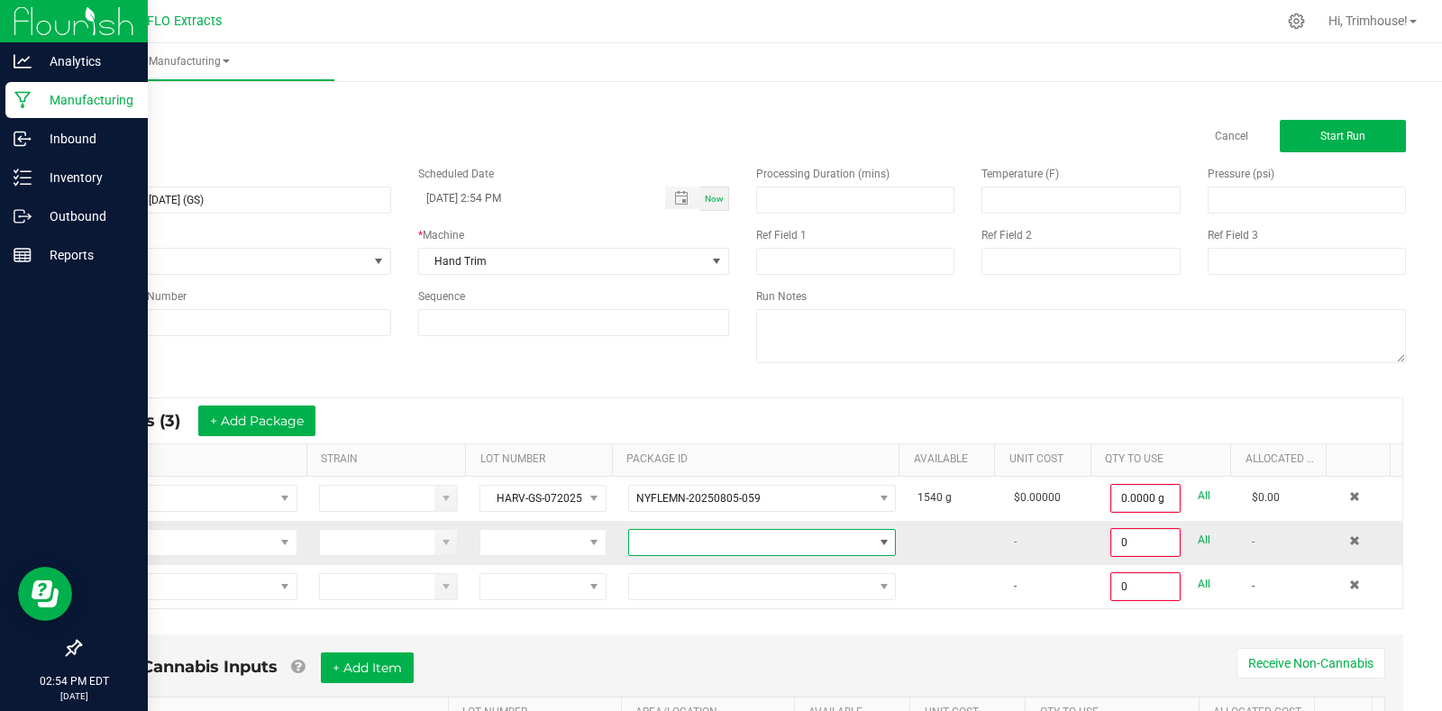
click at [754, 551] on span at bounding box center [750, 542] width 243 height 25
type input "805-060"
click at [733, 618] on li "NYFLEMN-20250805-060" at bounding box center [748, 619] width 261 height 31
type input "0.0000 g"
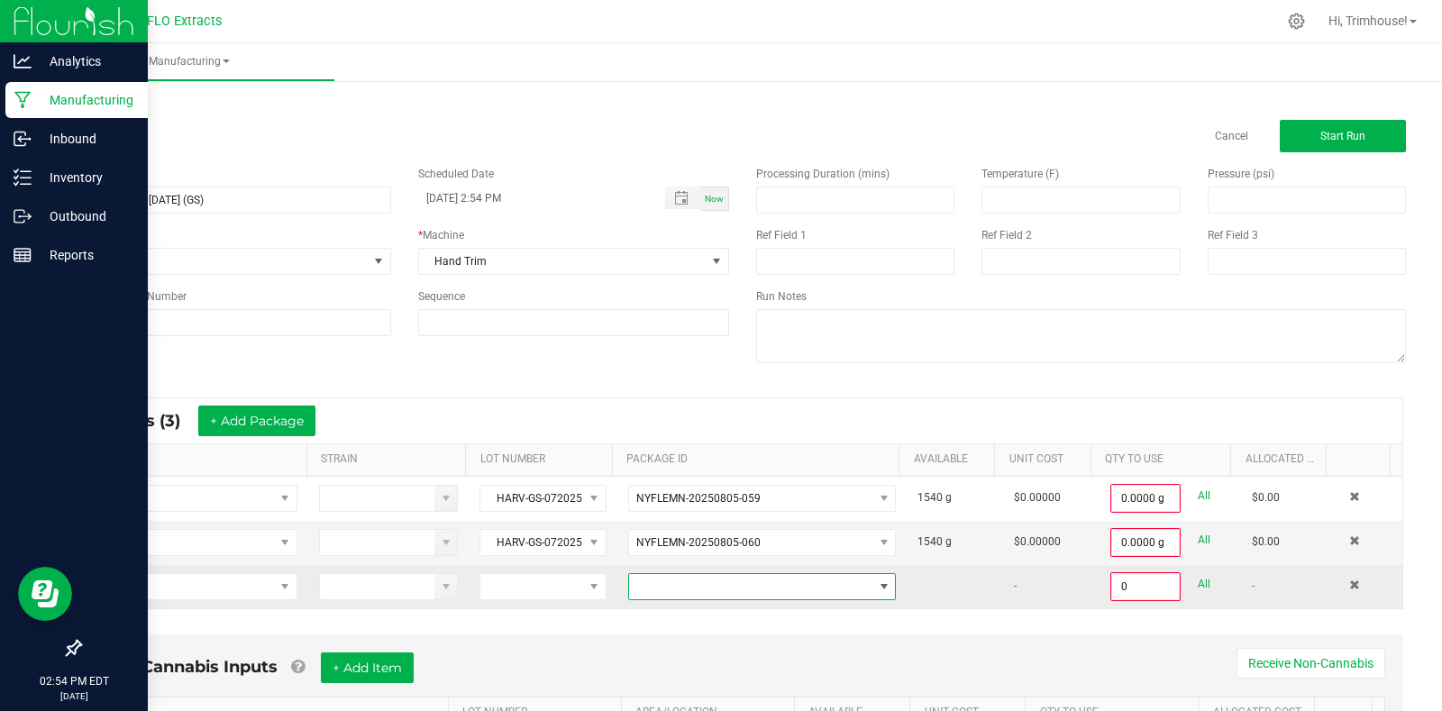
click at [761, 580] on span at bounding box center [750, 586] width 243 height 25
type input "805-061"
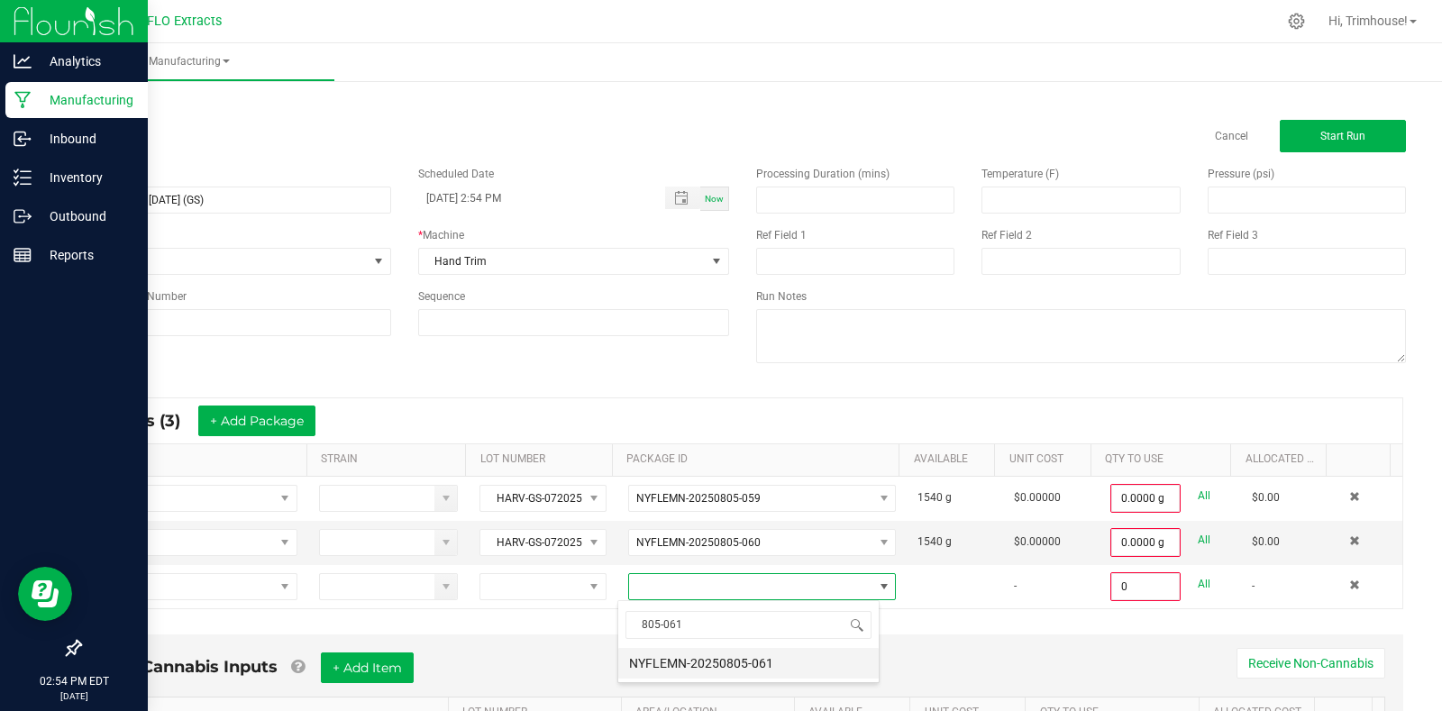
click at [744, 659] on li "NYFLEMN-20250805-061" at bounding box center [748, 663] width 261 height 31
type input "0.0000 g"
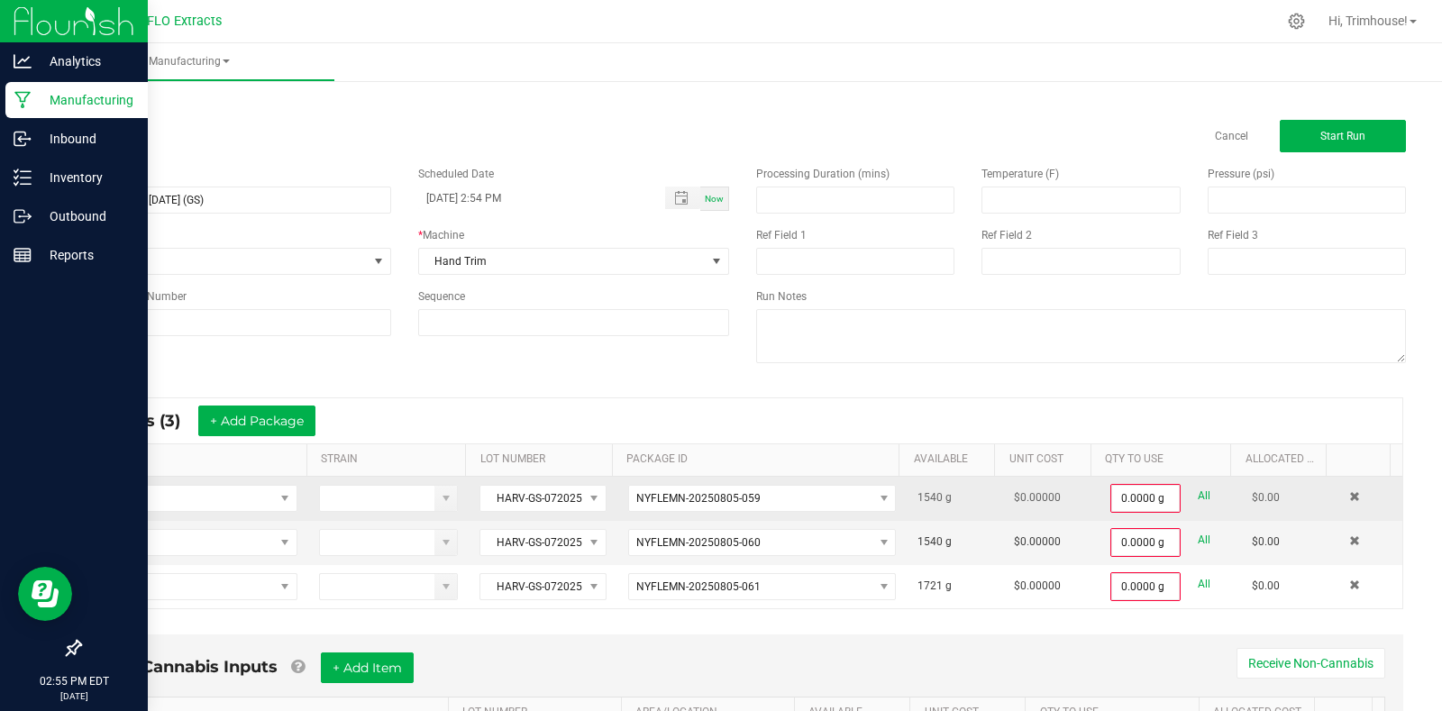
click at [1198, 485] on link "All" at bounding box center [1204, 496] width 13 height 24
type input "1540.0000 g"
click at [1198, 539] on link "All" at bounding box center [1204, 538] width 13 height 24
type input "1540.0000 g"
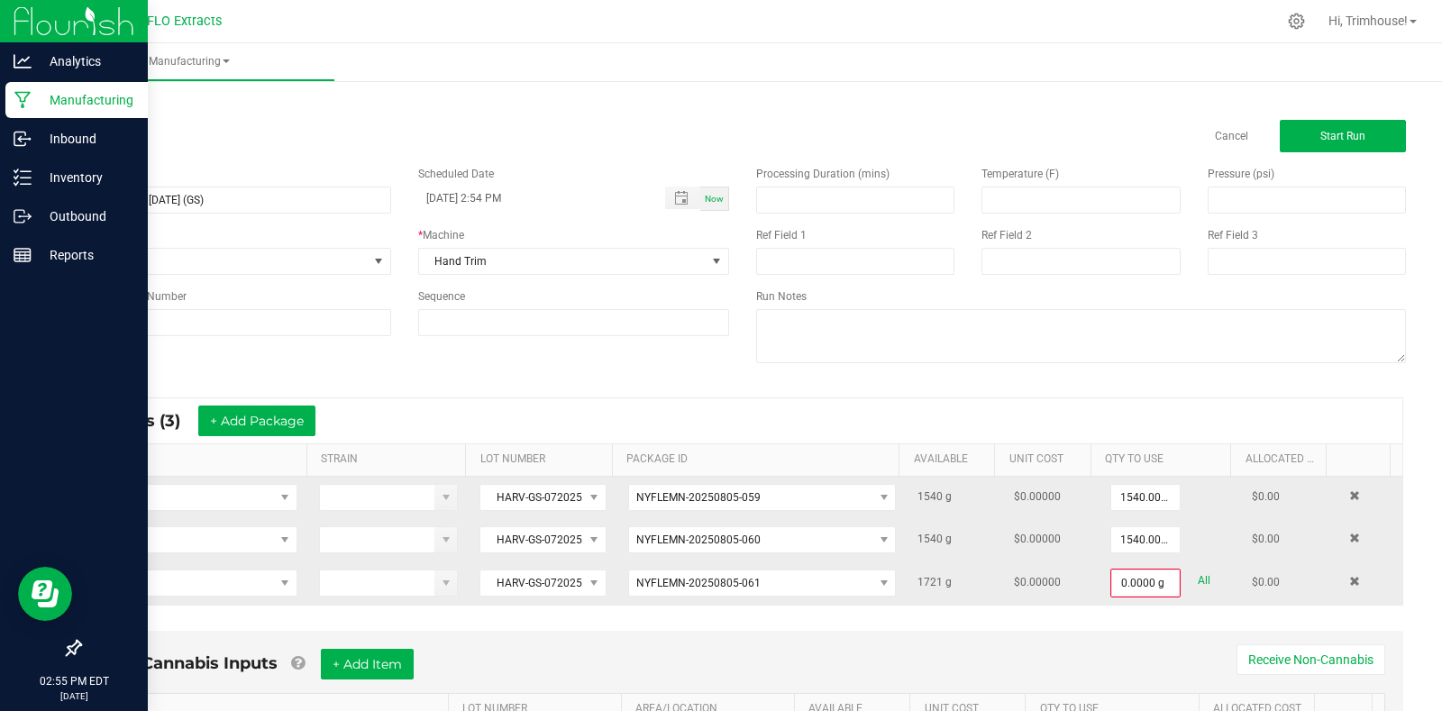
click at [1198, 576] on link "All" at bounding box center [1204, 581] width 13 height 24
type input "1721.0000 g"
click at [1332, 141] on span "Start Run" at bounding box center [1343, 136] width 45 height 13
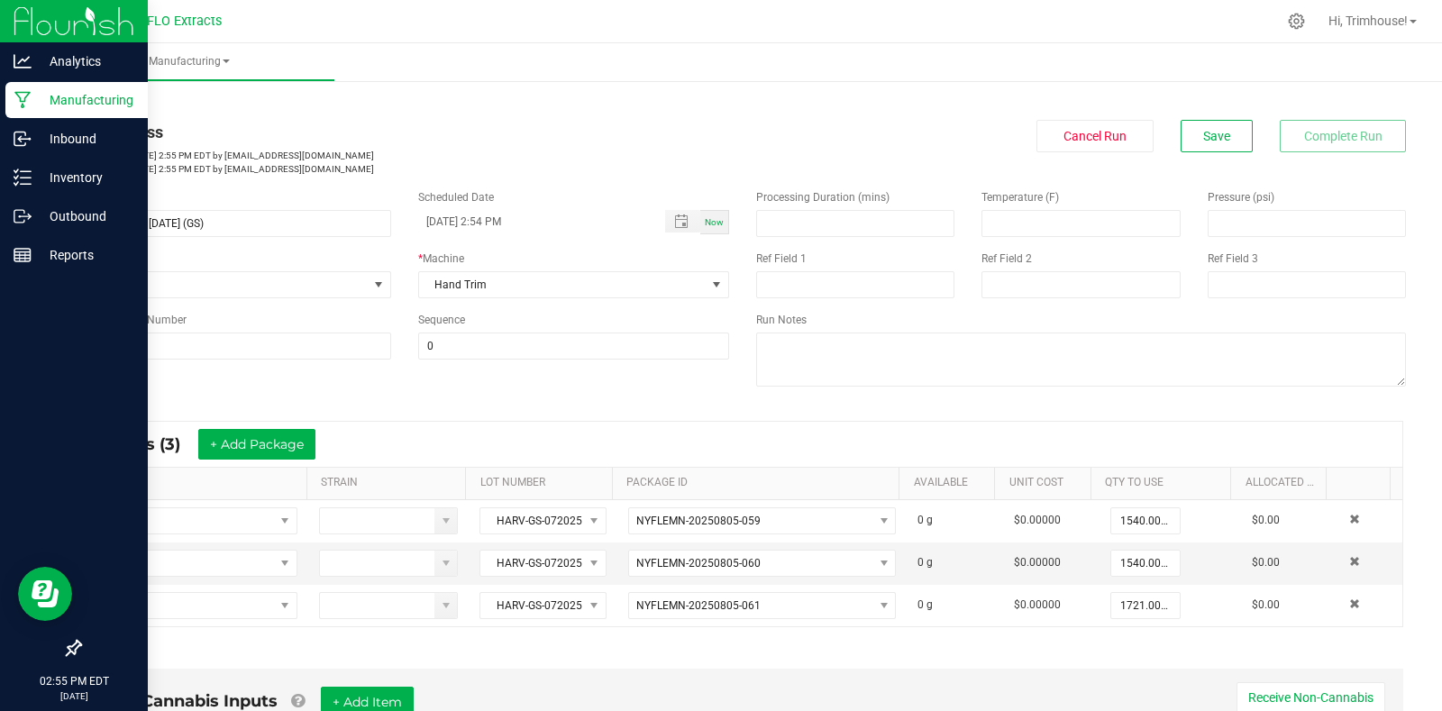
scroll to position [471, 0]
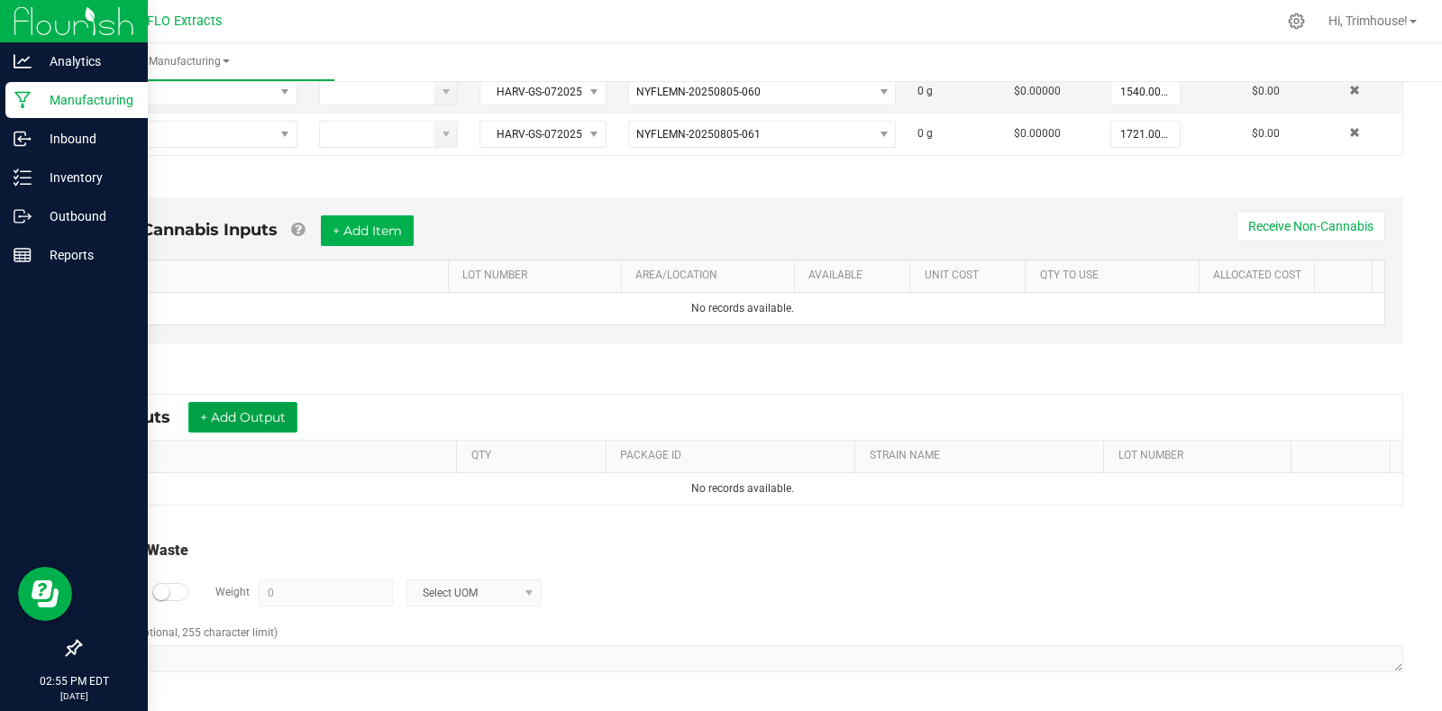
click at [248, 416] on button "+ Add Output" at bounding box center [242, 417] width 109 height 31
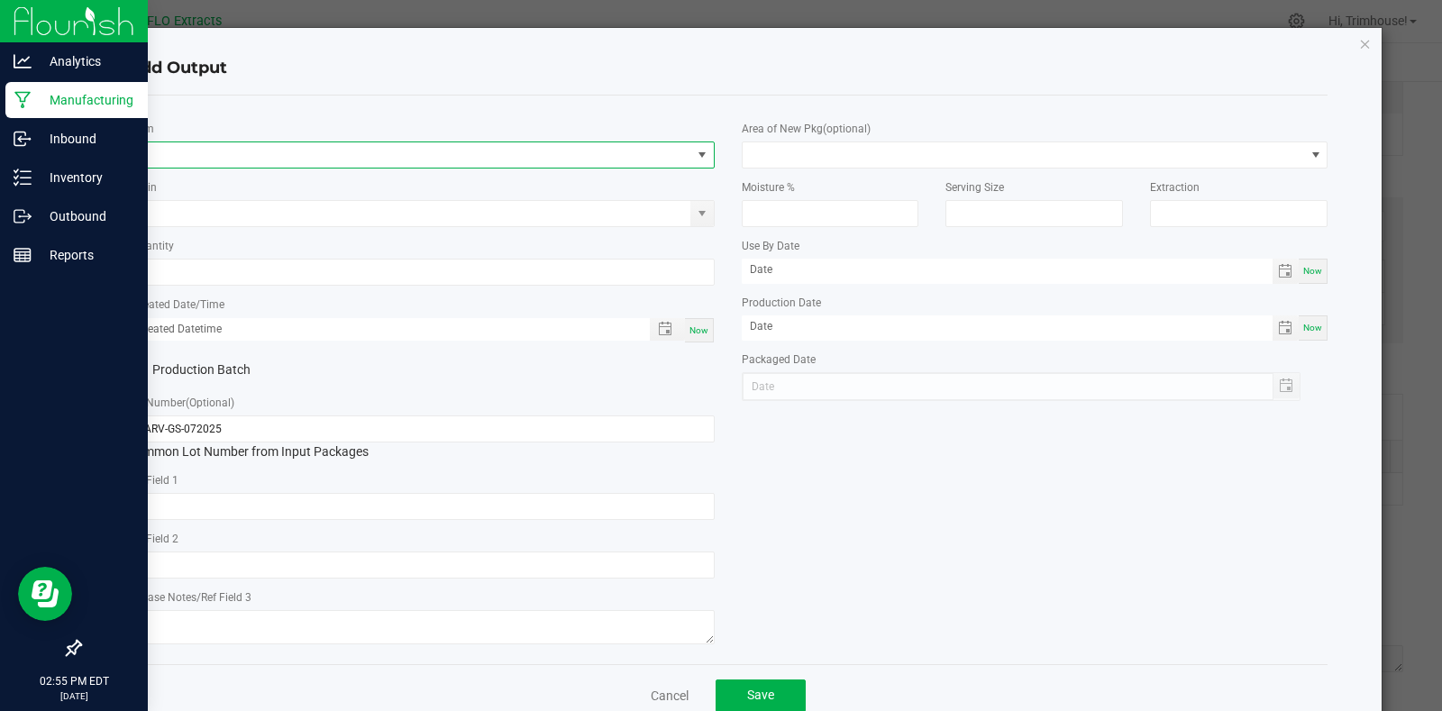
click at [269, 150] on span "NO DATA FOUND" at bounding box center [410, 154] width 562 height 25
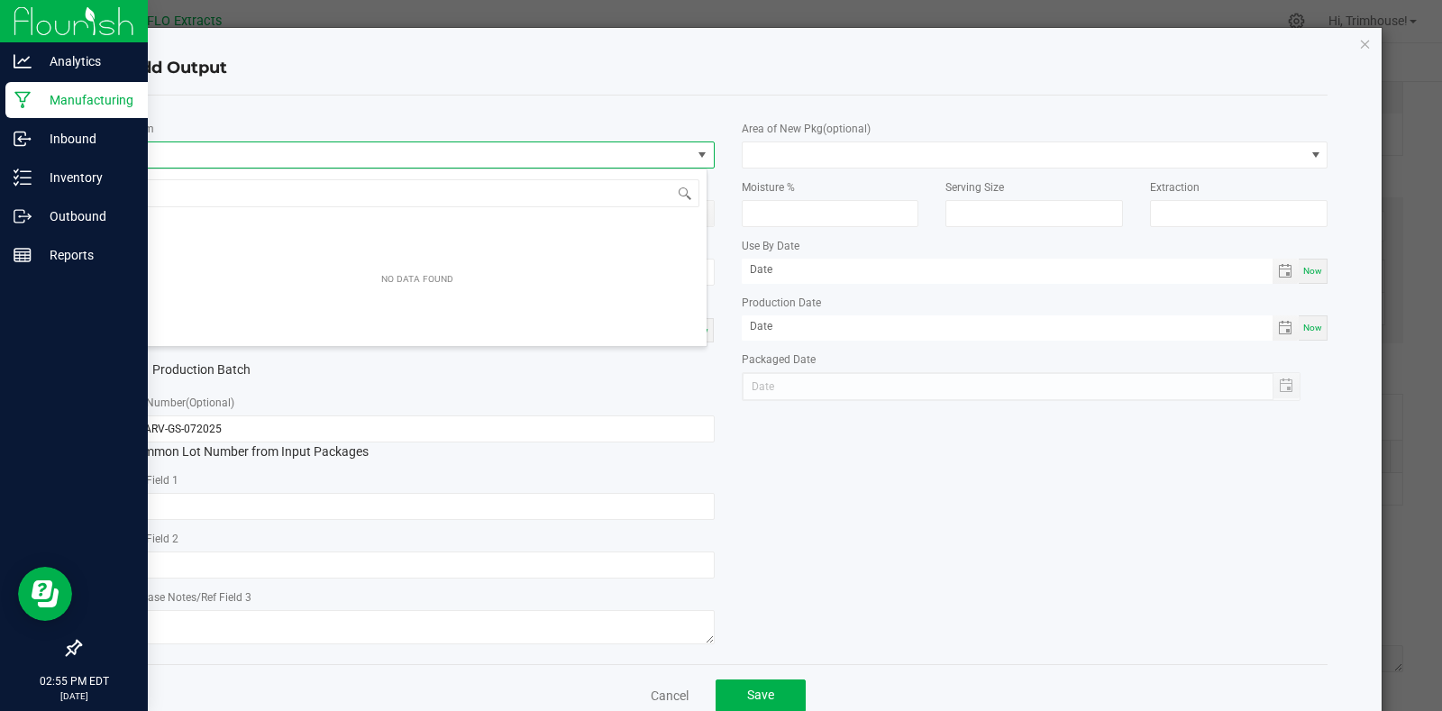
scroll to position [27, 580]
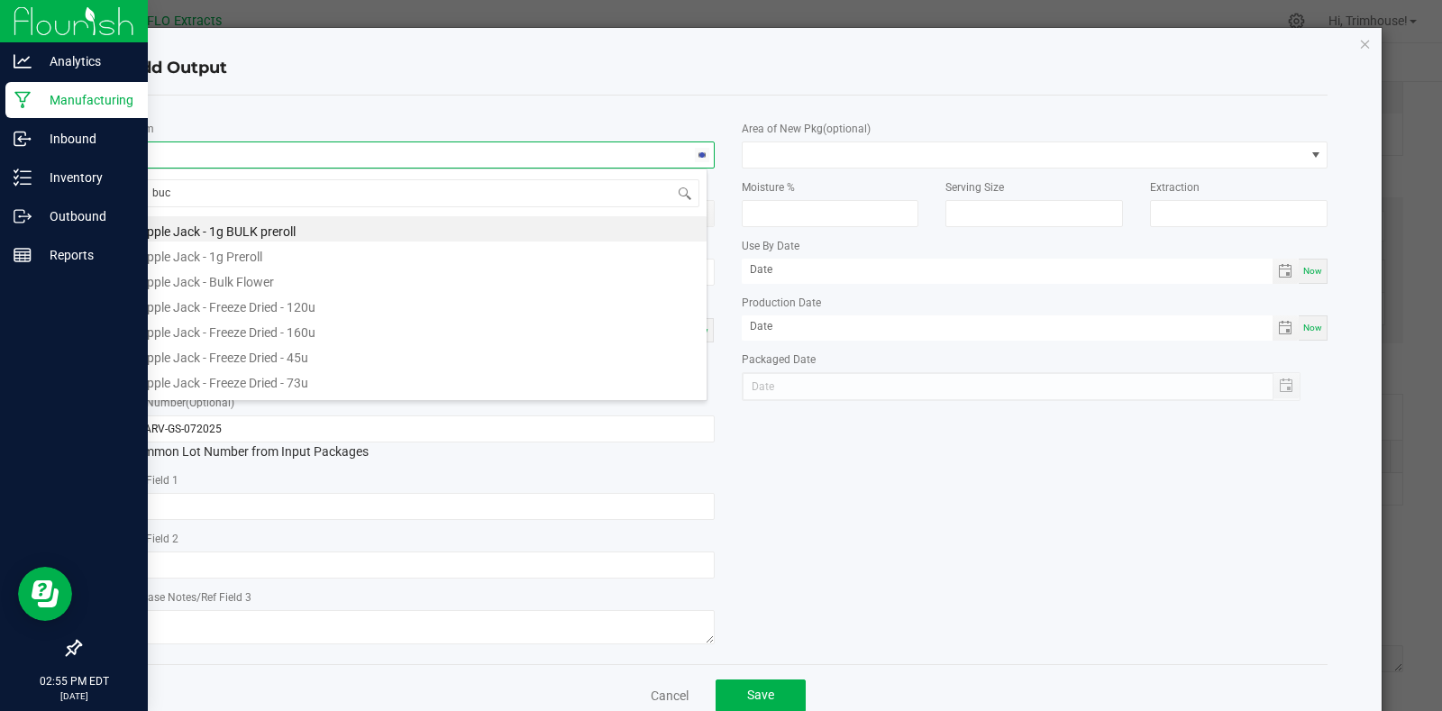
type input "buck"
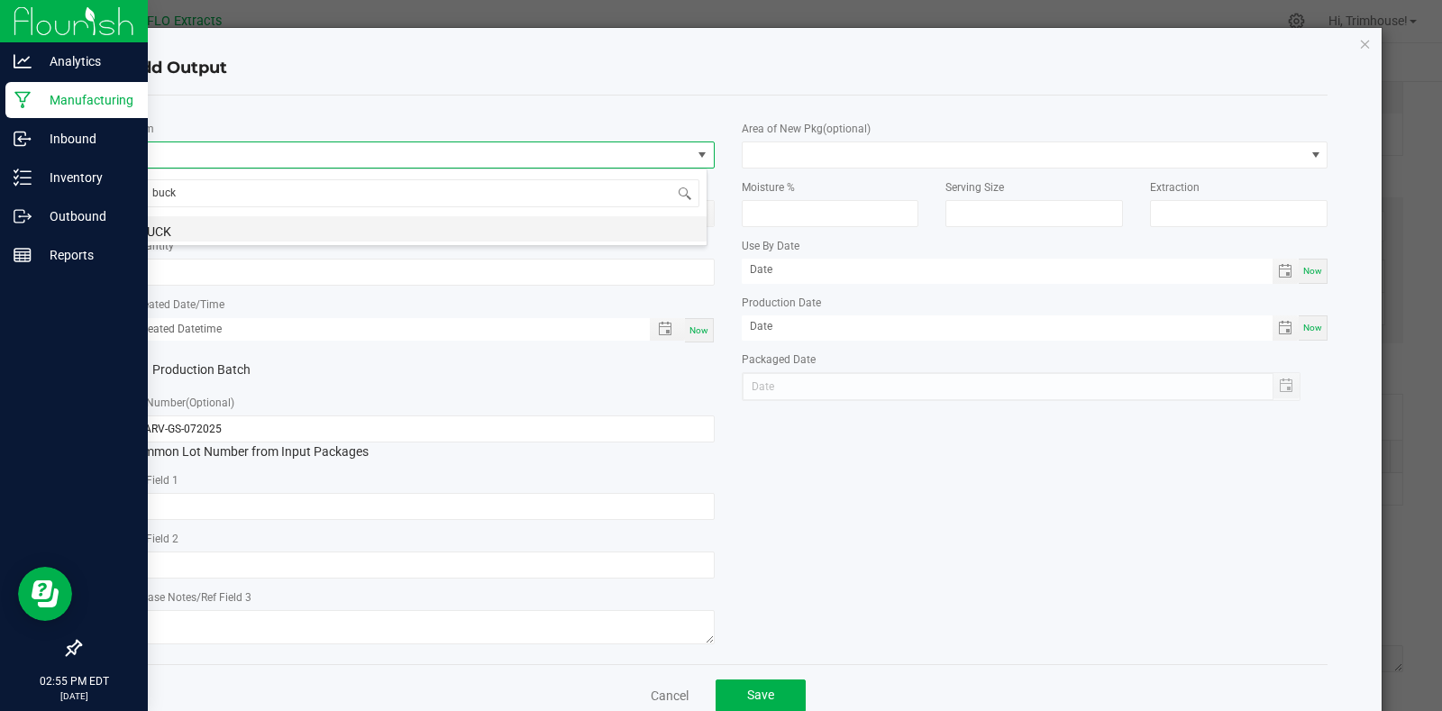
click at [239, 232] on li "BUCK" at bounding box center [417, 228] width 579 height 25
type input "0.0000 g"
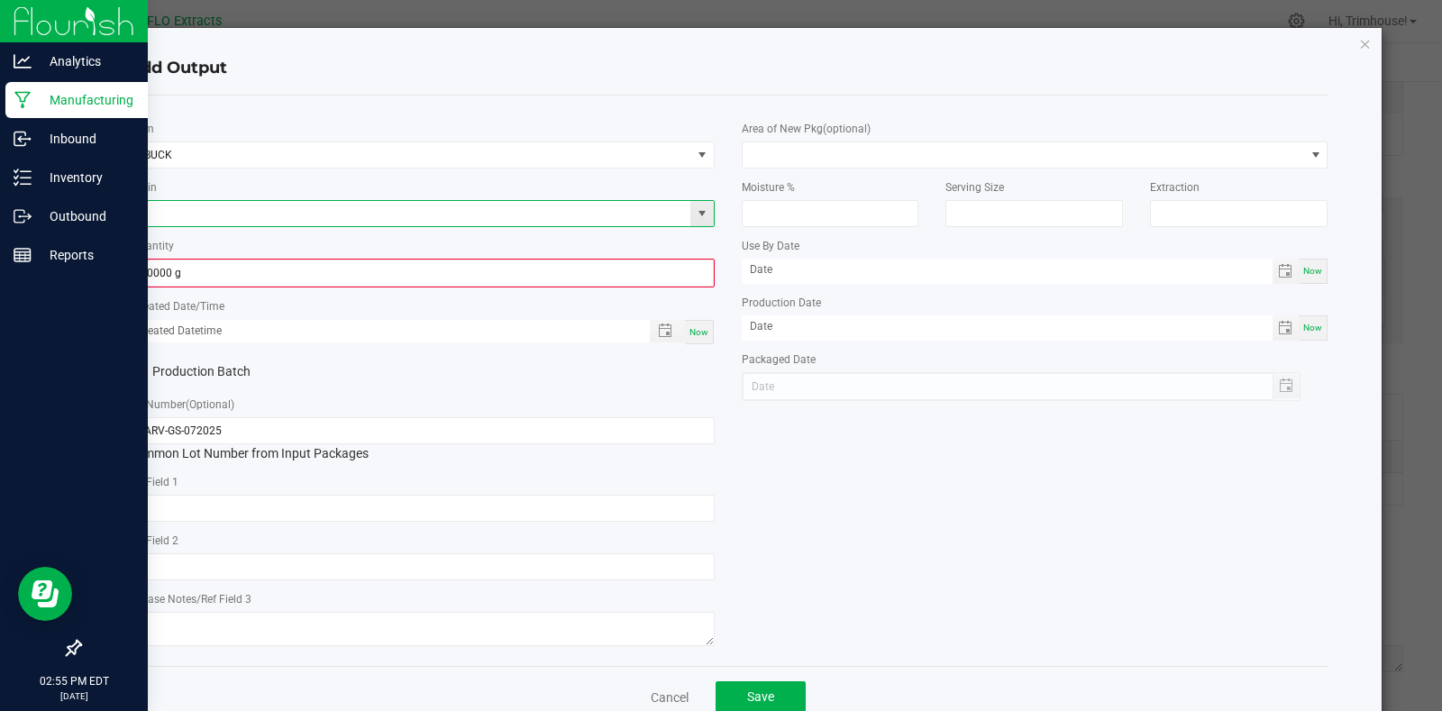
click at [222, 211] on input at bounding box center [410, 213] width 562 height 25
click at [224, 237] on li "G Sour" at bounding box center [417, 243] width 579 height 25
type input "G Sour"
type input "0"
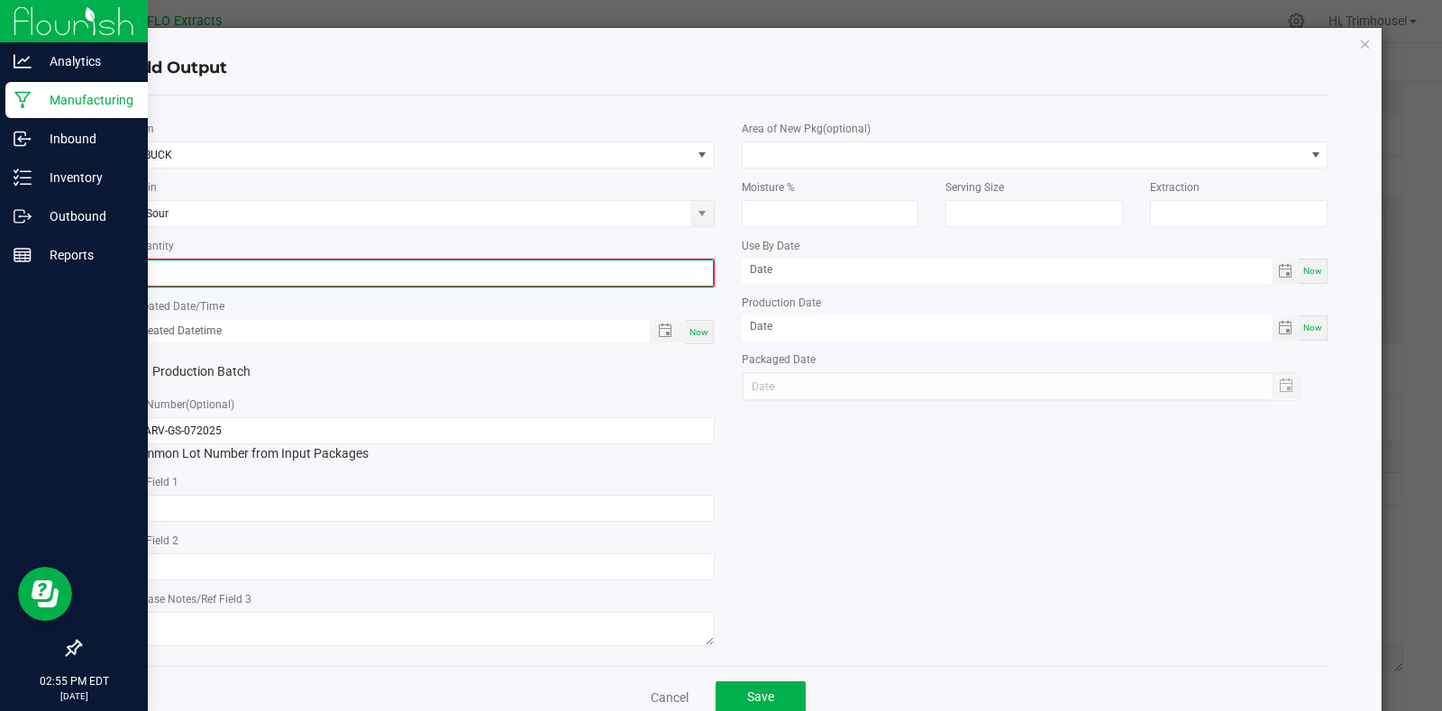
click at [203, 268] on input "0" at bounding box center [421, 273] width 583 height 25
click at [390, 262] on input at bounding box center [421, 273] width 583 height 25
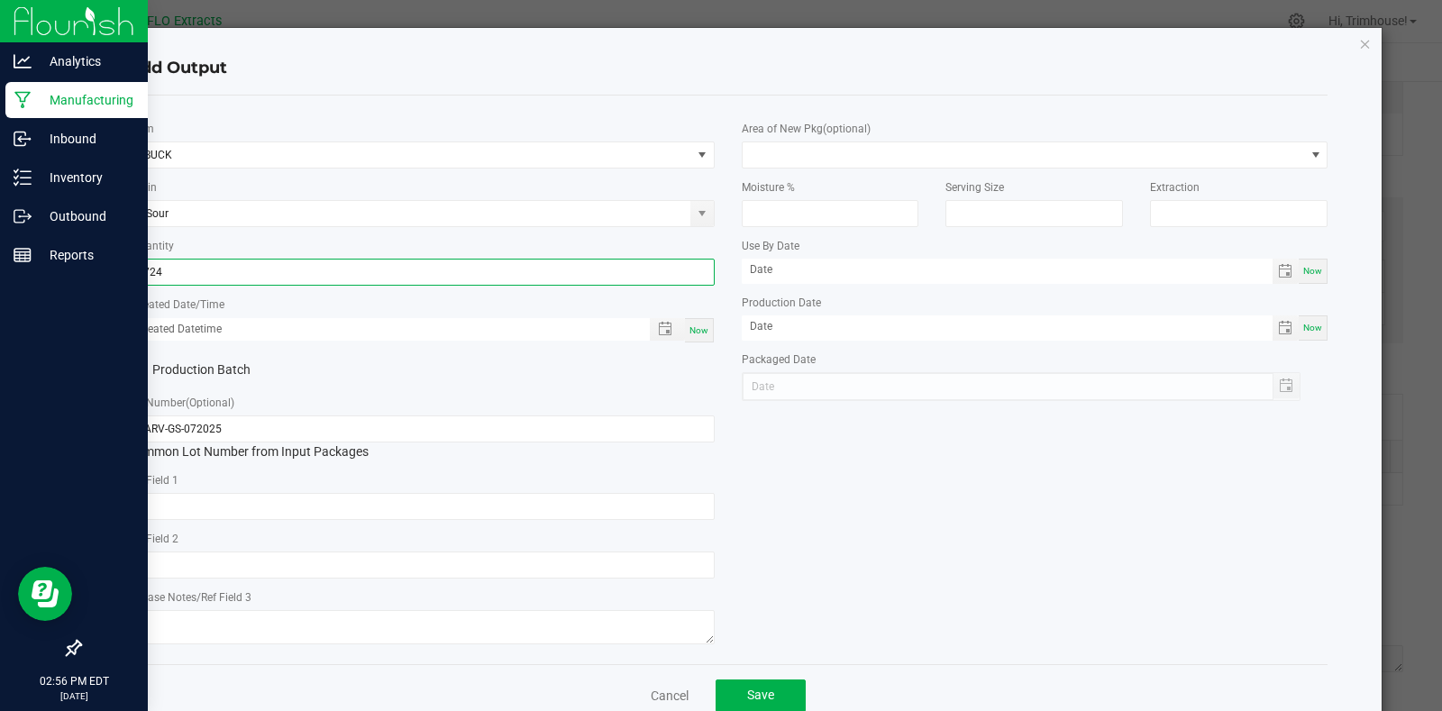
type input "2724.0000 g"
click at [695, 335] on span "Now" at bounding box center [699, 330] width 19 height 10
type input "[DATE] 2:56 PM"
type input "[DATE]"
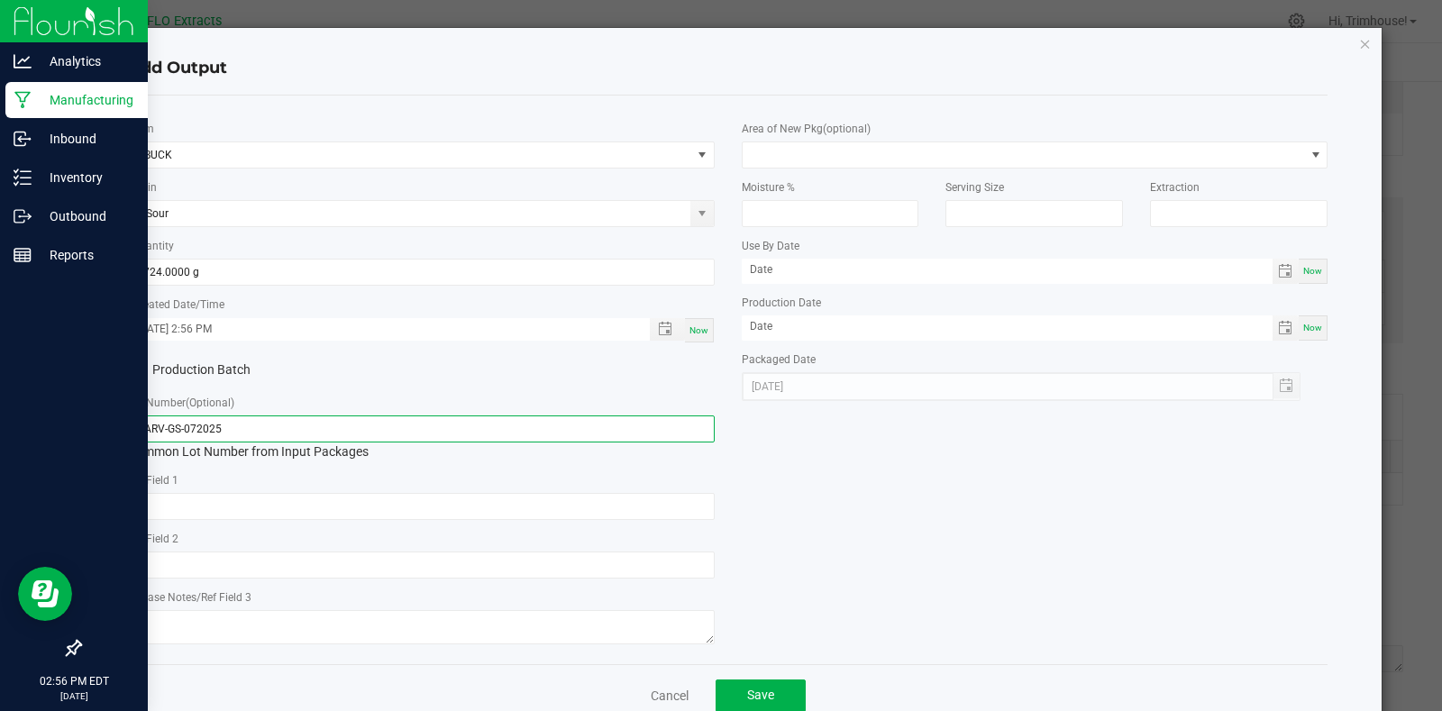
click at [164, 427] on input "HARV-GS-072025" at bounding box center [421, 429] width 587 height 27
type input "BUCK-GS-072025"
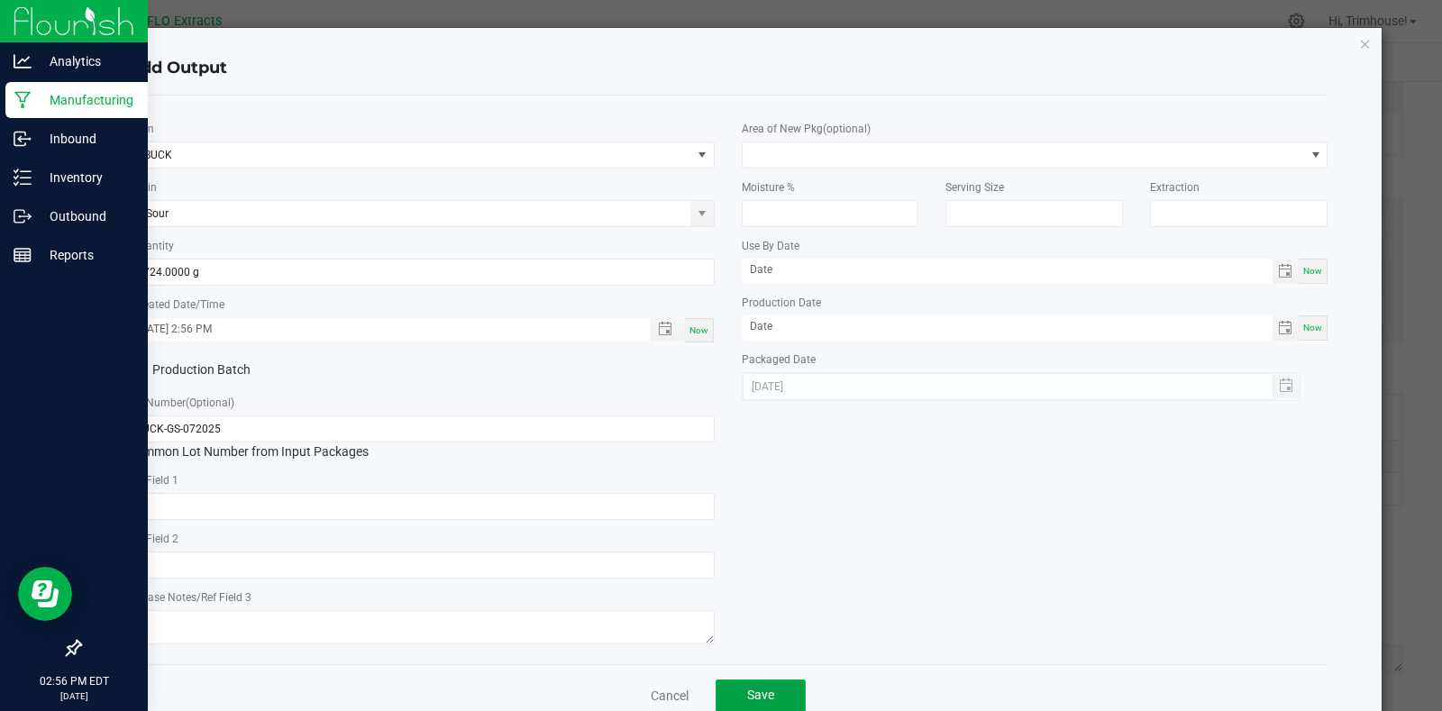
click at [760, 708] on button "Save" at bounding box center [761, 696] width 90 height 32
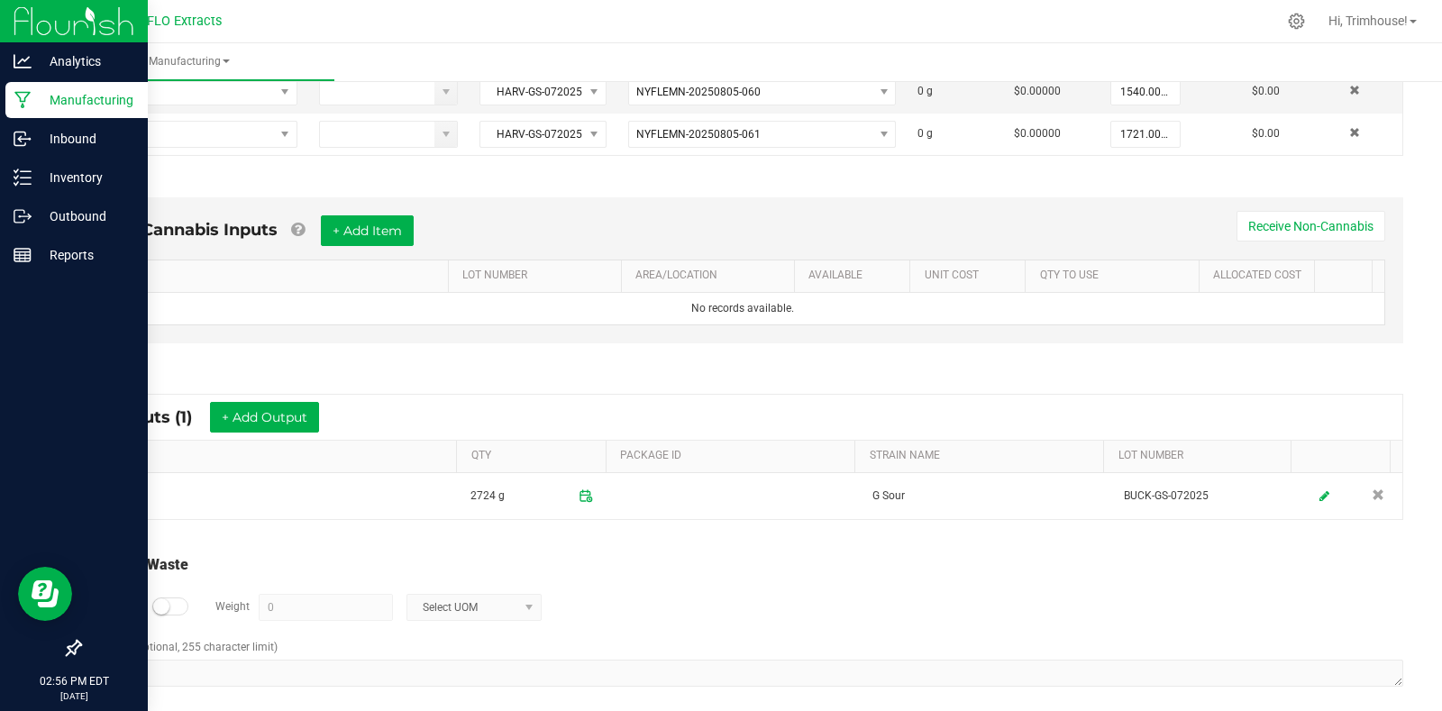
click at [526, 194] on div "Non-Cannabis Inputs + Add Item Receive Non-Cannabis ITEM LOT NUMBER AREA/LOCATI…" at bounding box center [743, 275] width 1354 height 206
click at [161, 609] on small at bounding box center [161, 607] width 16 height 16
click at [370, 617] on input "0" at bounding box center [326, 607] width 133 height 25
click at [519, 611] on span at bounding box center [528, 607] width 23 height 25
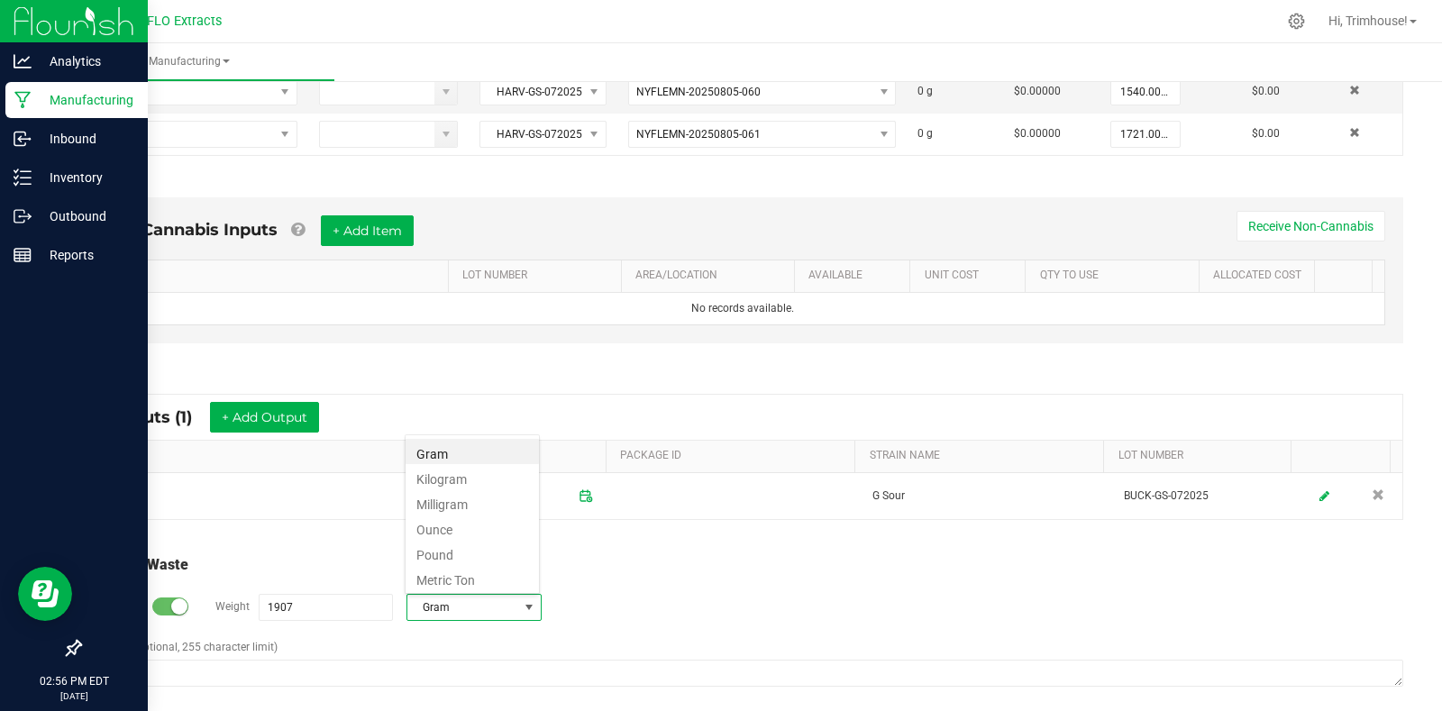
type input "1907 g"
click at [661, 608] on div "Log Waste? Weight 1907 g Gram" at bounding box center [742, 607] width 1321 height 63
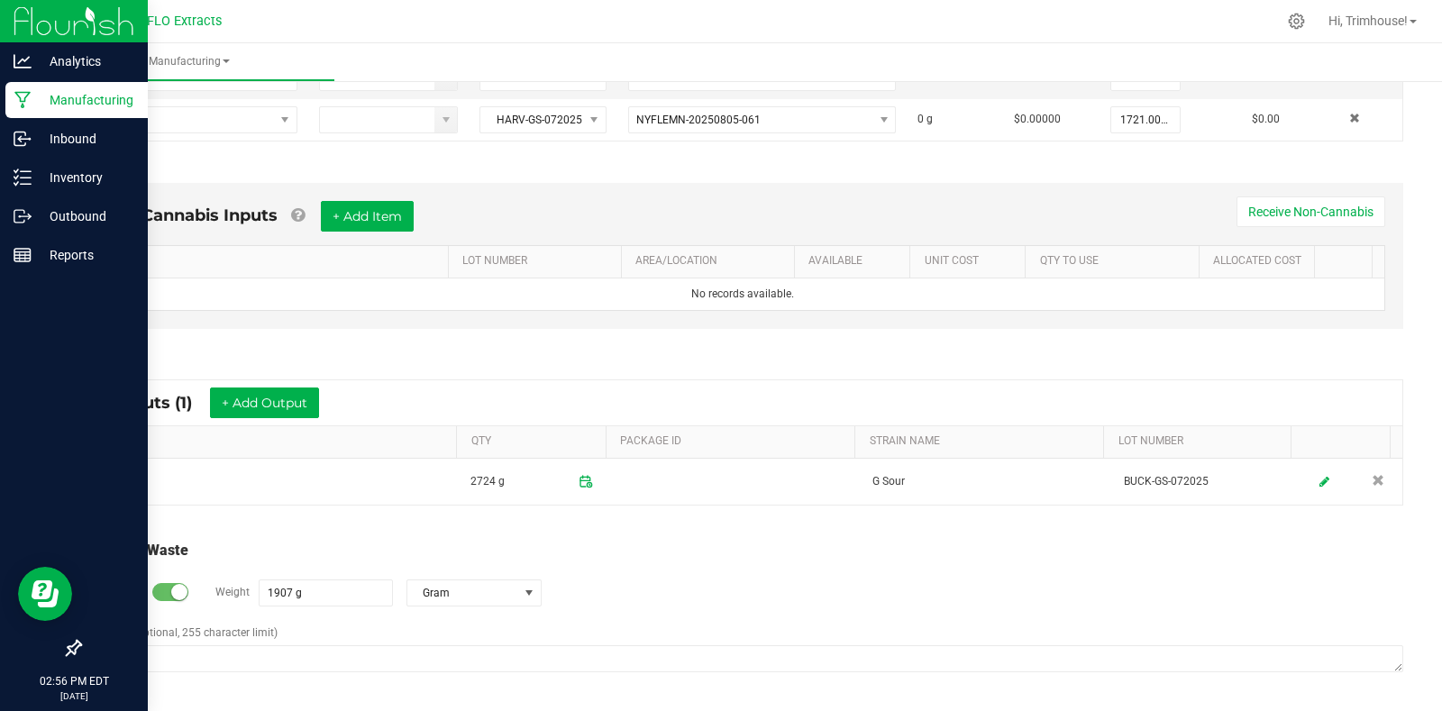
scroll to position [0, 0]
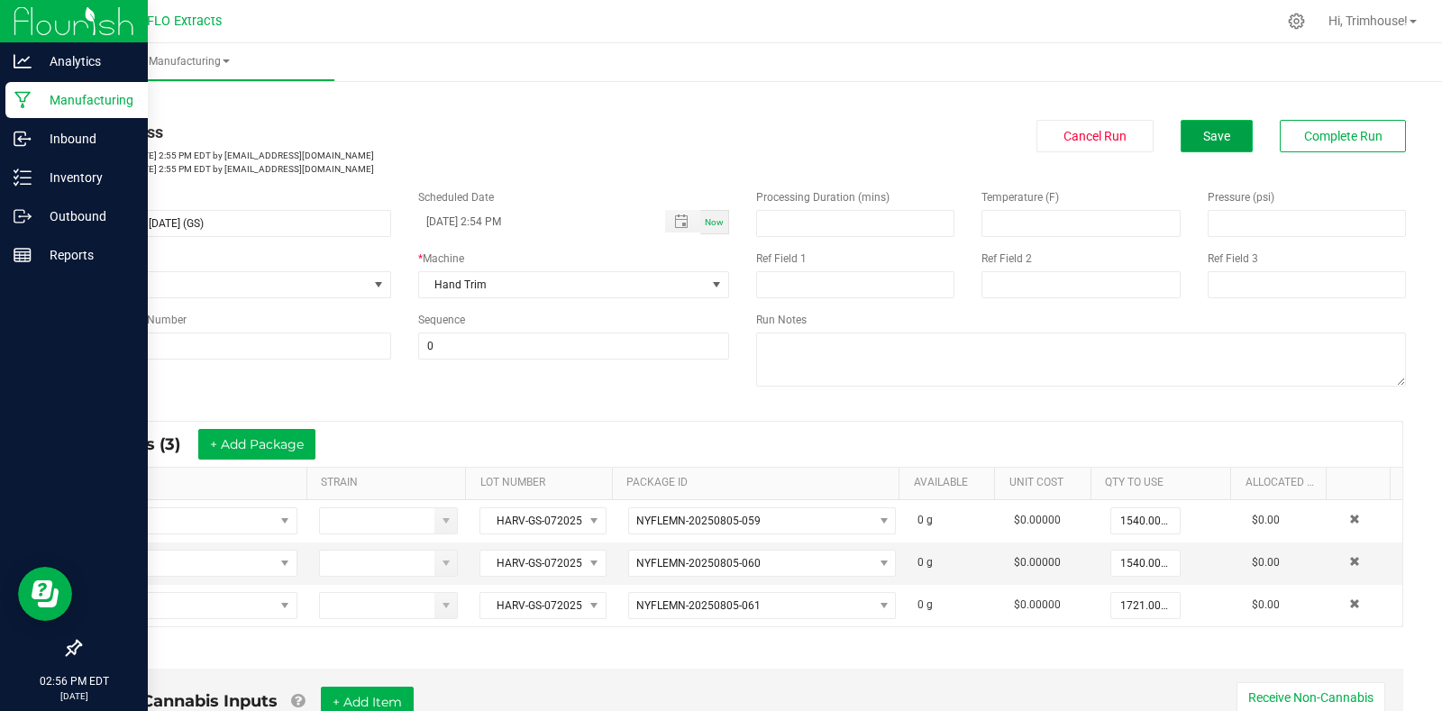
click at [1190, 127] on button "Save" at bounding box center [1217, 136] width 72 height 32
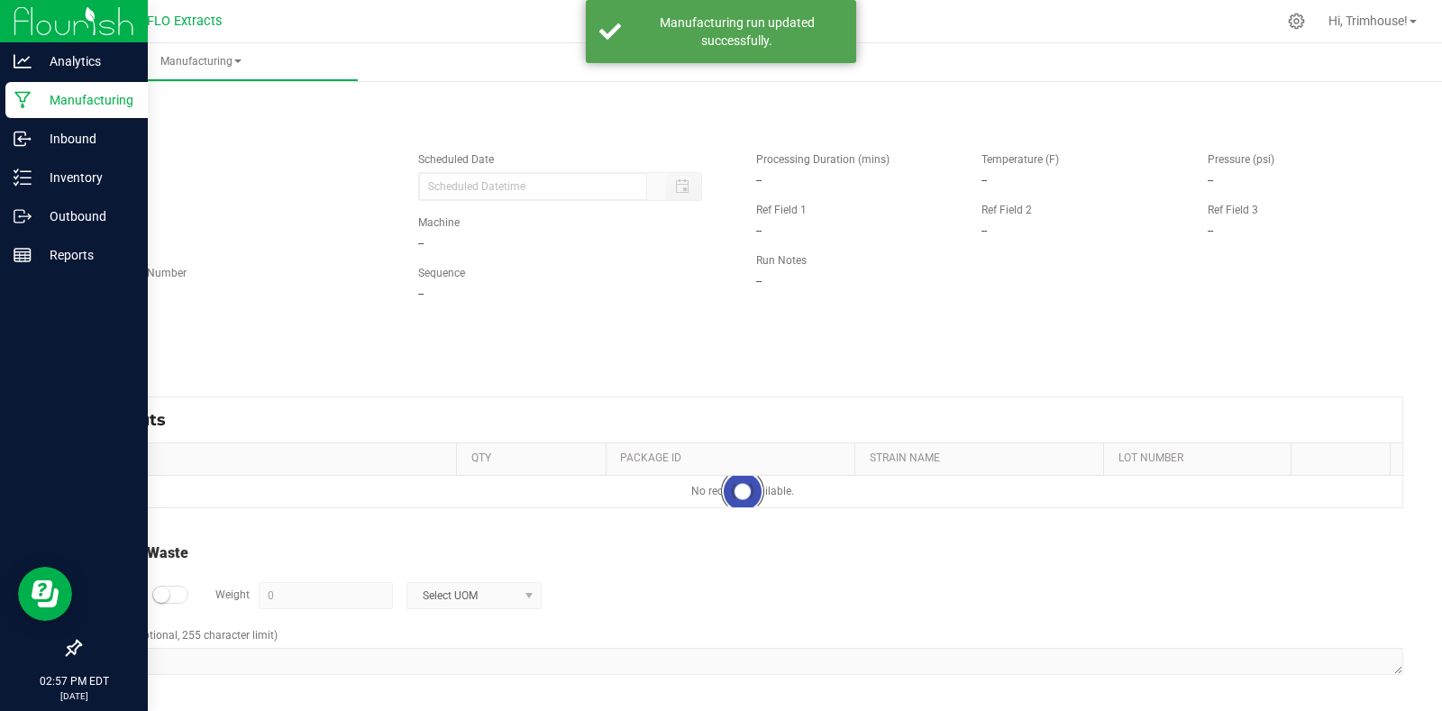
type input "[DATE] 2:54 PM"
type input "1907 g"
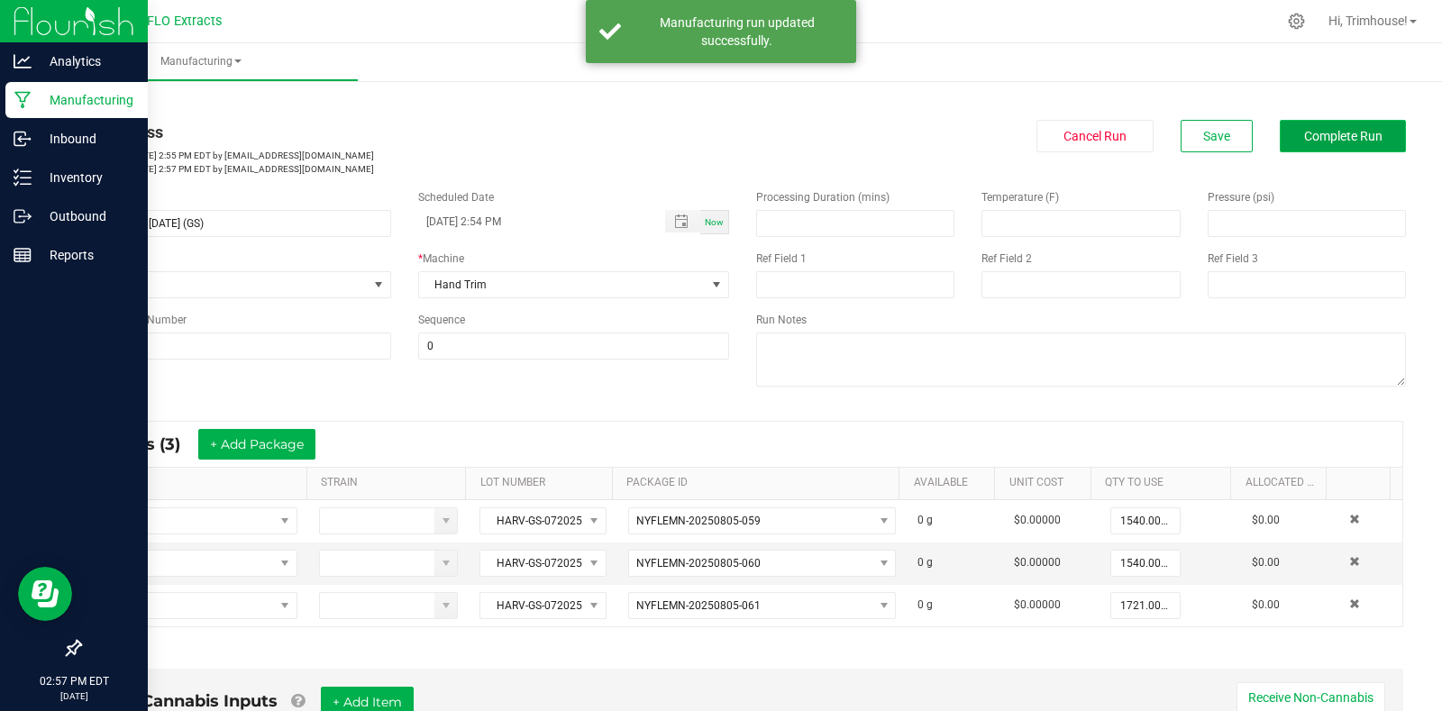
click at [1312, 136] on span "Complete Run" at bounding box center [1343, 136] width 78 height 14
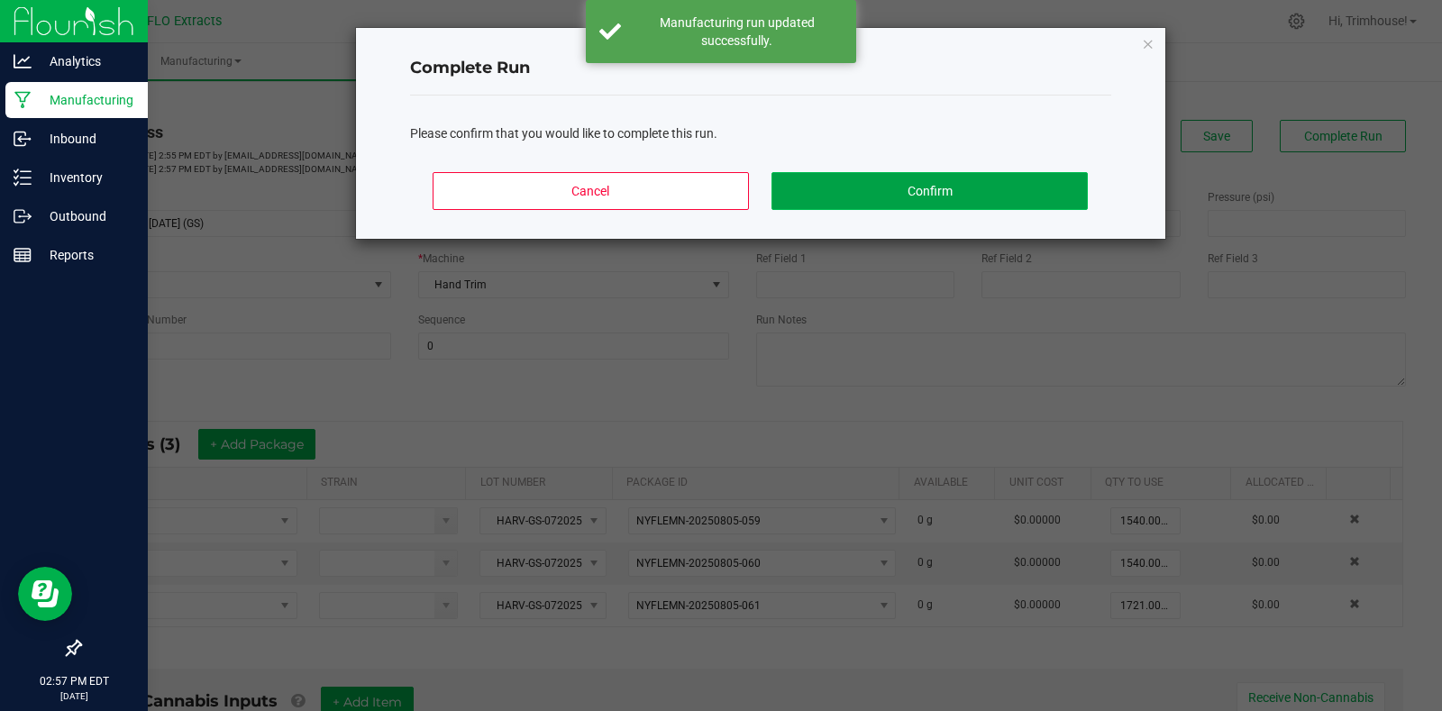
click at [832, 201] on button "Confirm" at bounding box center [929, 191] width 315 height 38
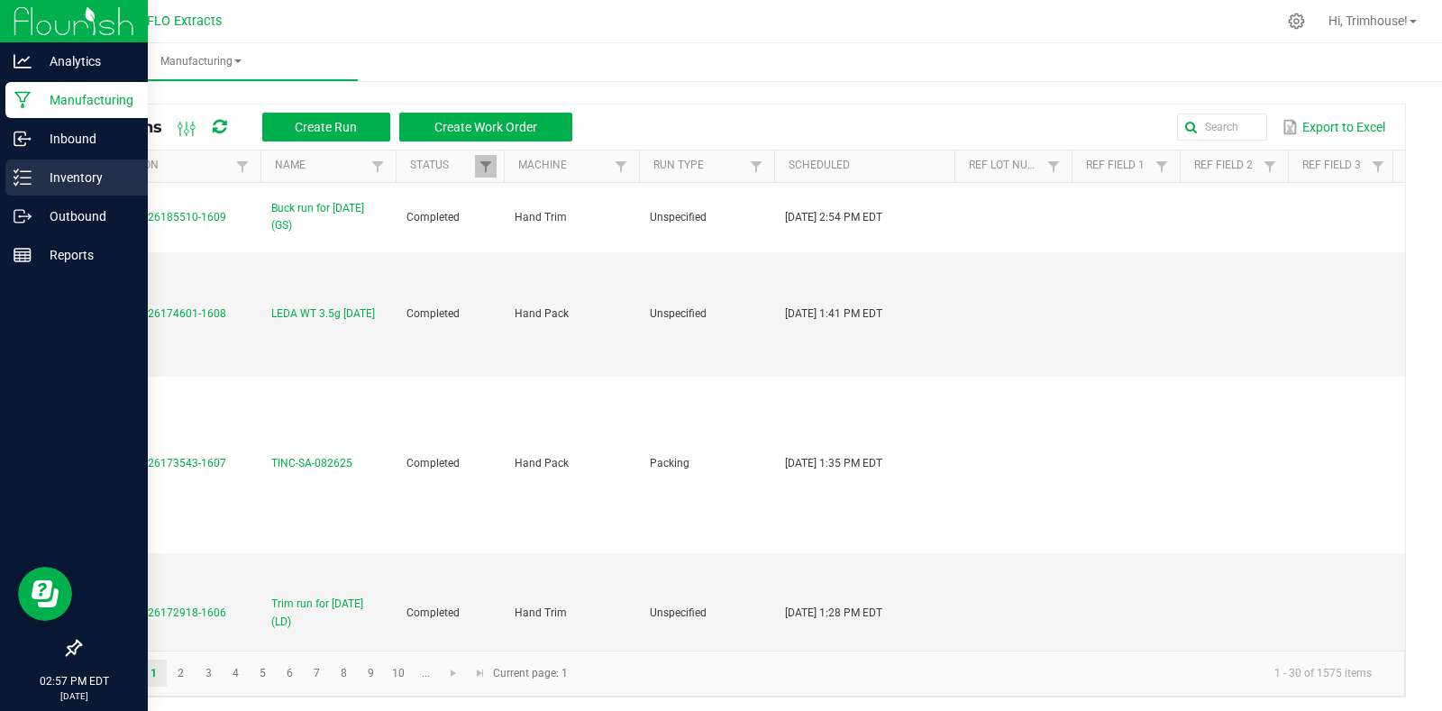
click at [78, 178] on p "Inventory" at bounding box center [86, 178] width 108 height 22
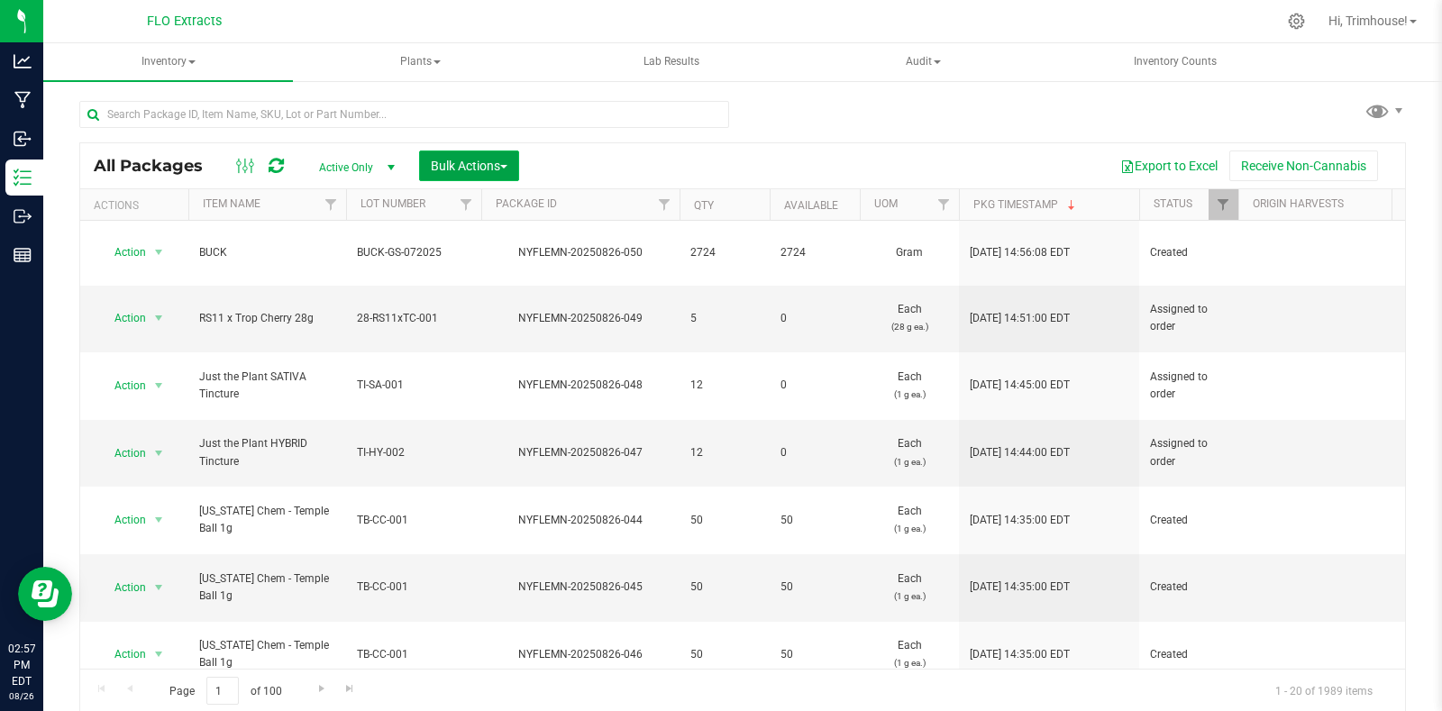
click at [497, 155] on button "Bulk Actions" at bounding box center [469, 166] width 100 height 31
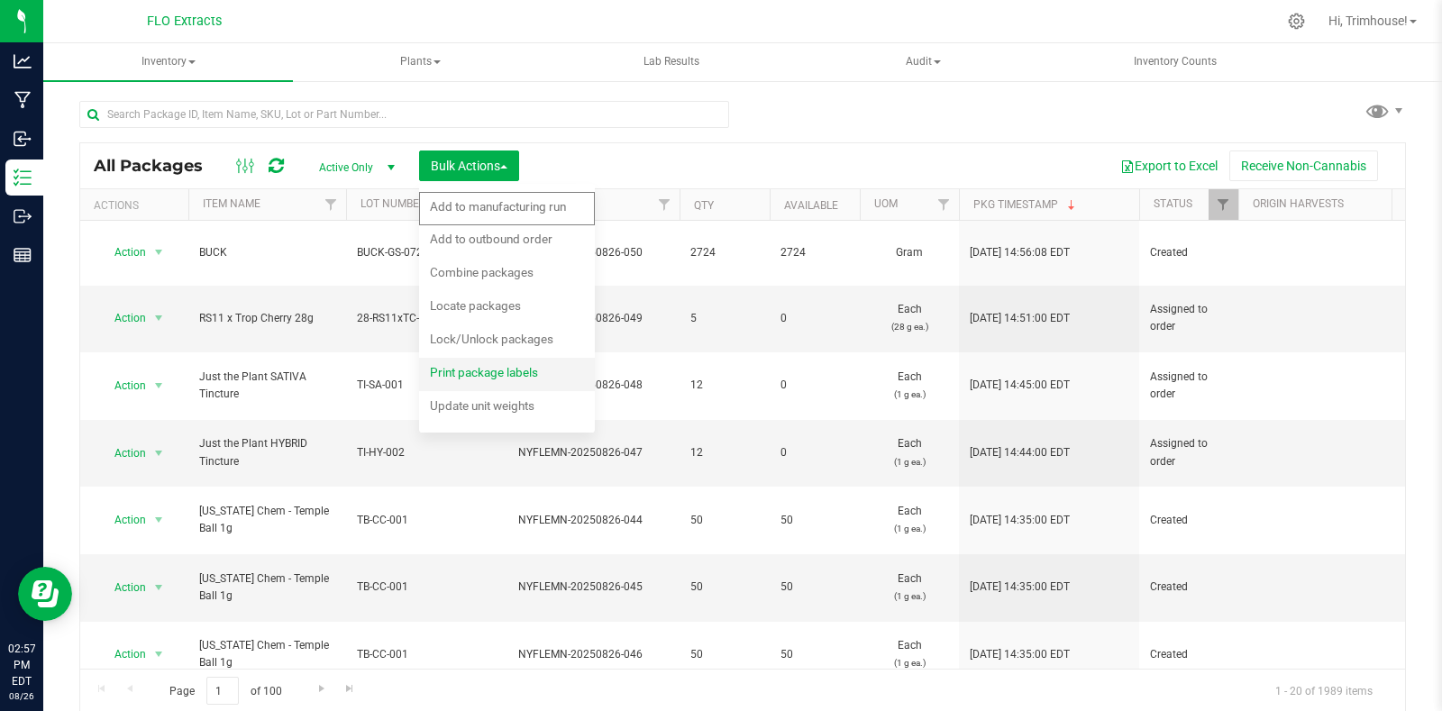
click at [471, 369] on span "Print package labels" at bounding box center [484, 372] width 108 height 14
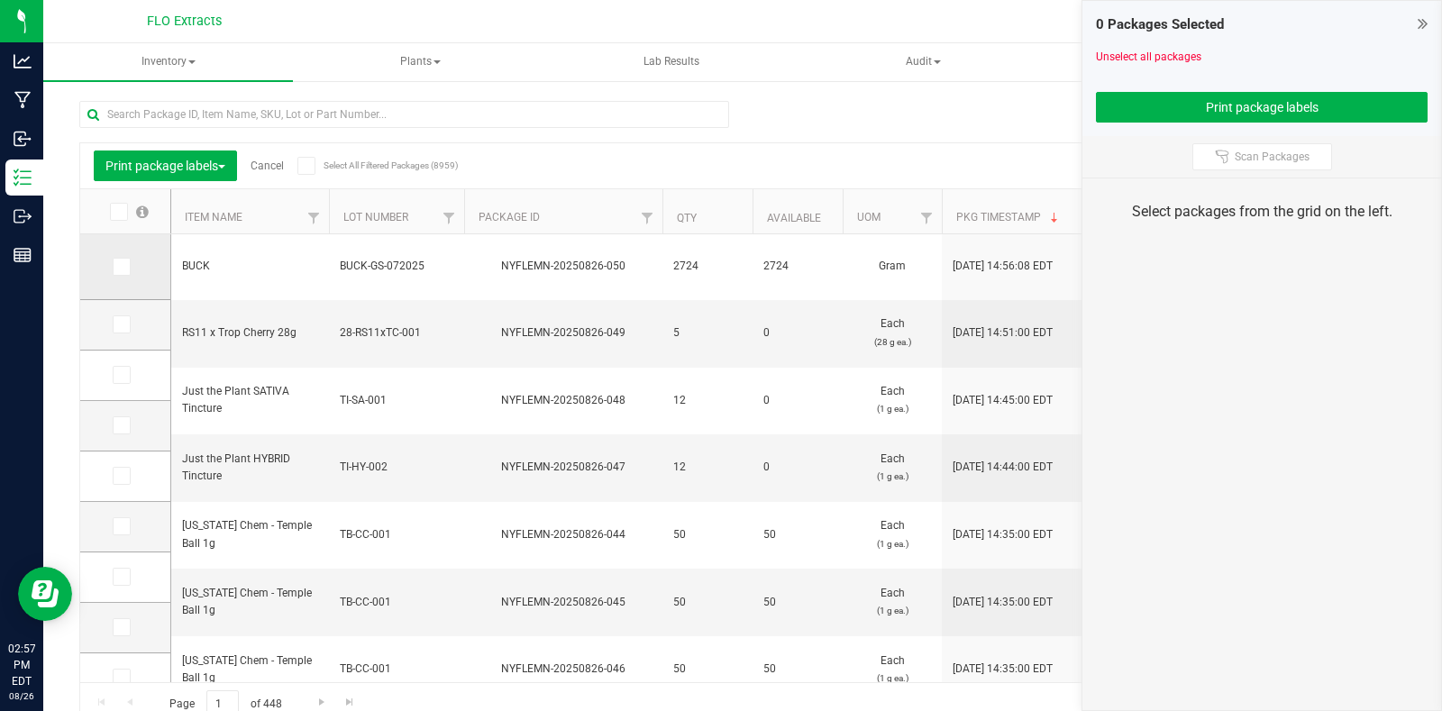
click at [131, 270] on label at bounding box center [126, 267] width 26 height 18
click at [0, 0] on input "checkbox" at bounding box center [0, 0] width 0 height 0
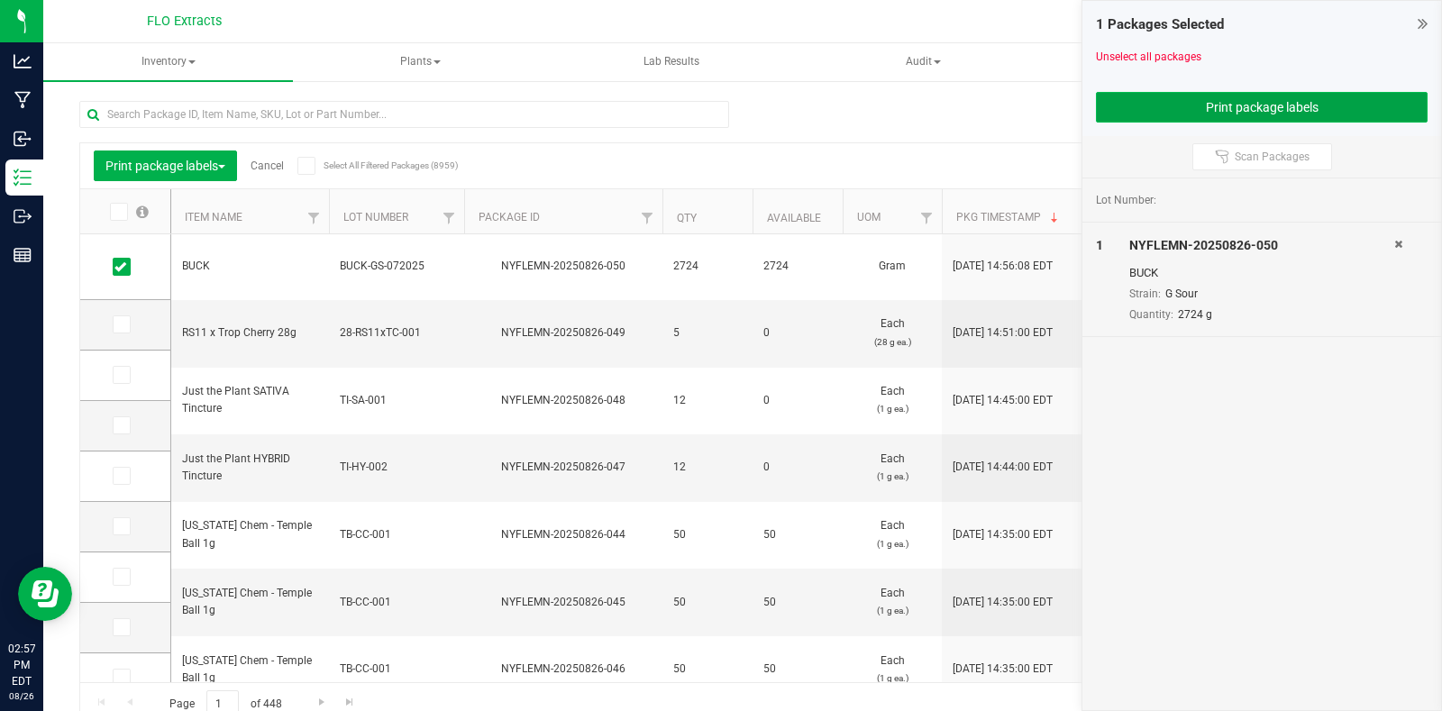
click at [1316, 101] on button "Print package labels" at bounding box center [1262, 107] width 332 height 31
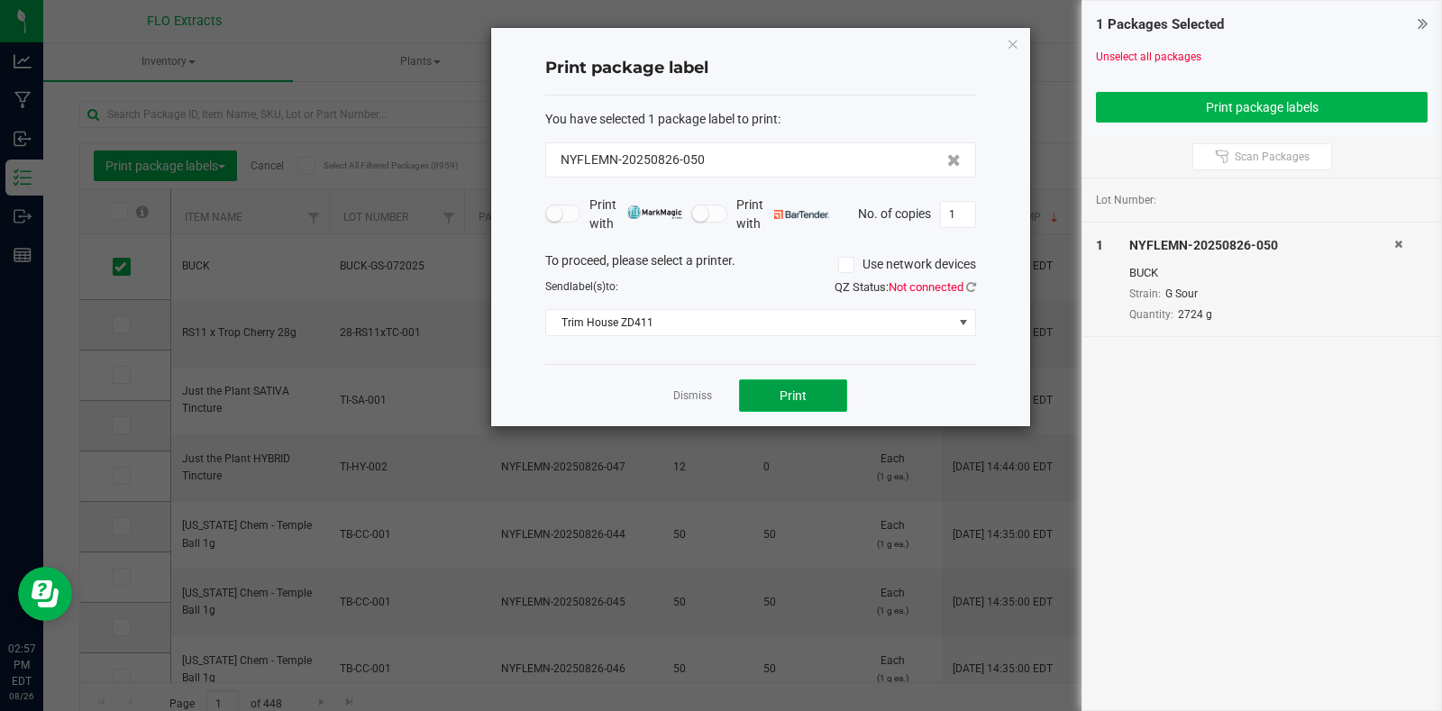
click at [808, 401] on button "Print" at bounding box center [793, 395] width 108 height 32
